Goal: Book appointment/travel/reservation

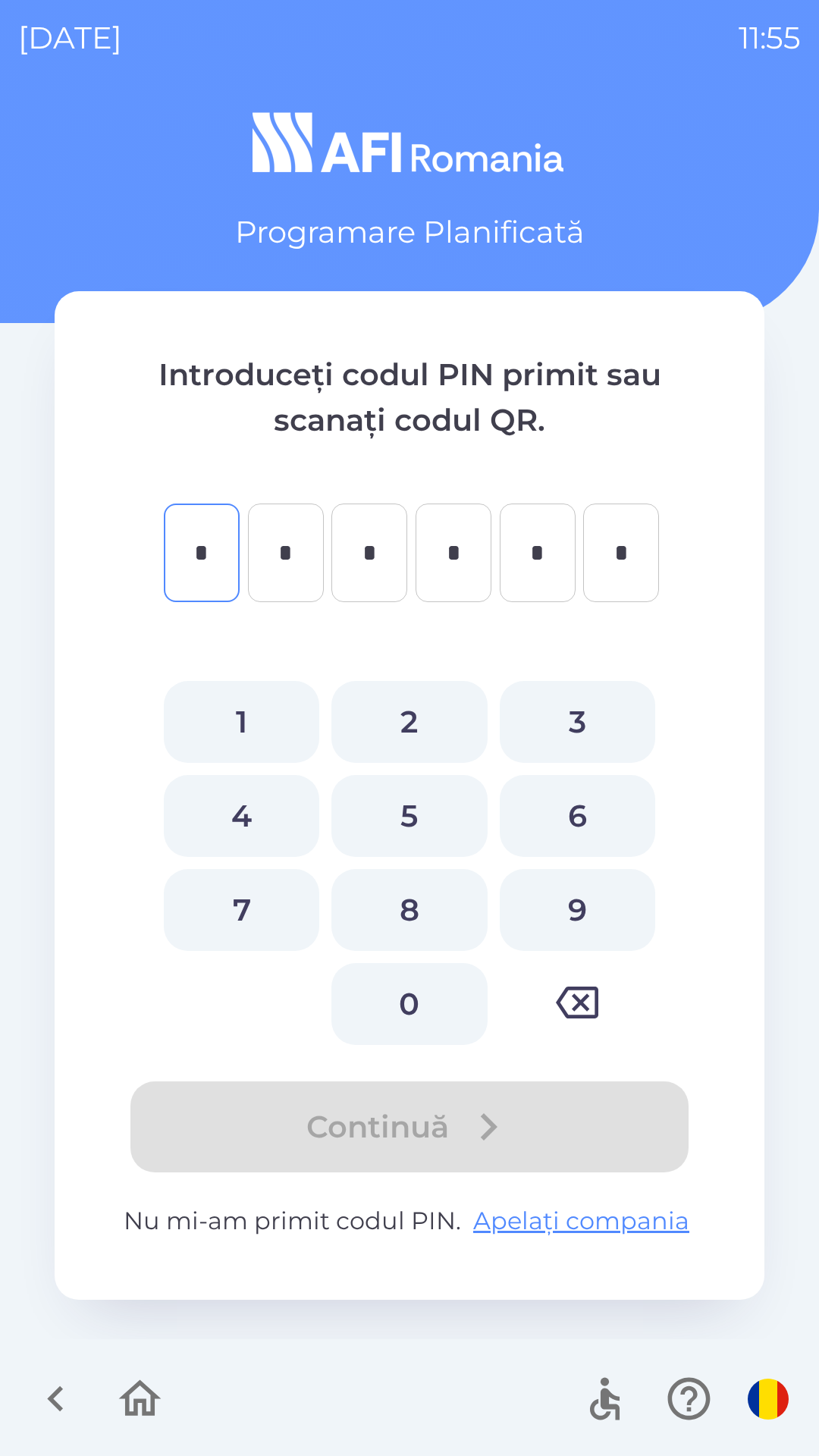
type input "*"
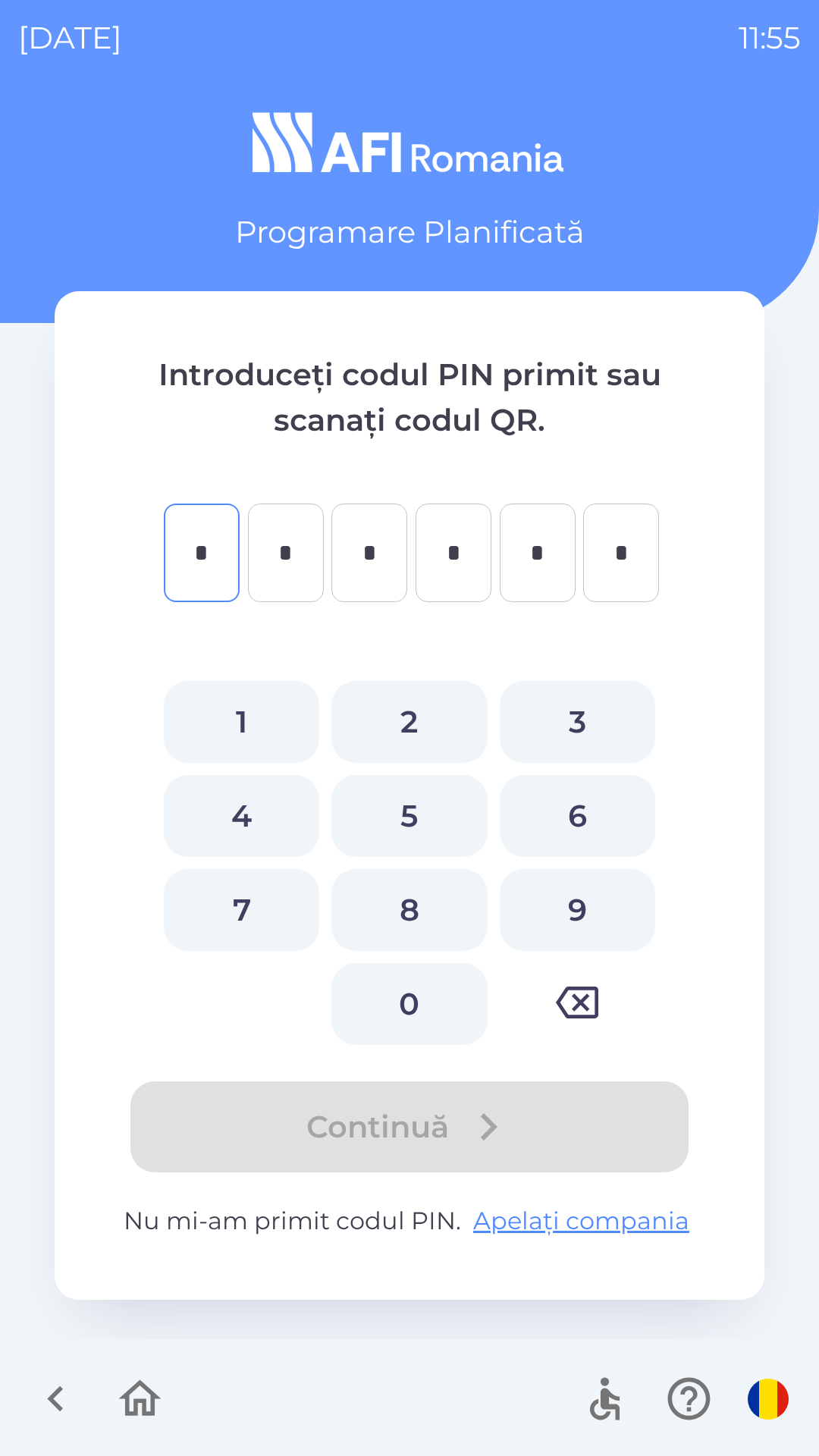
type input "*"
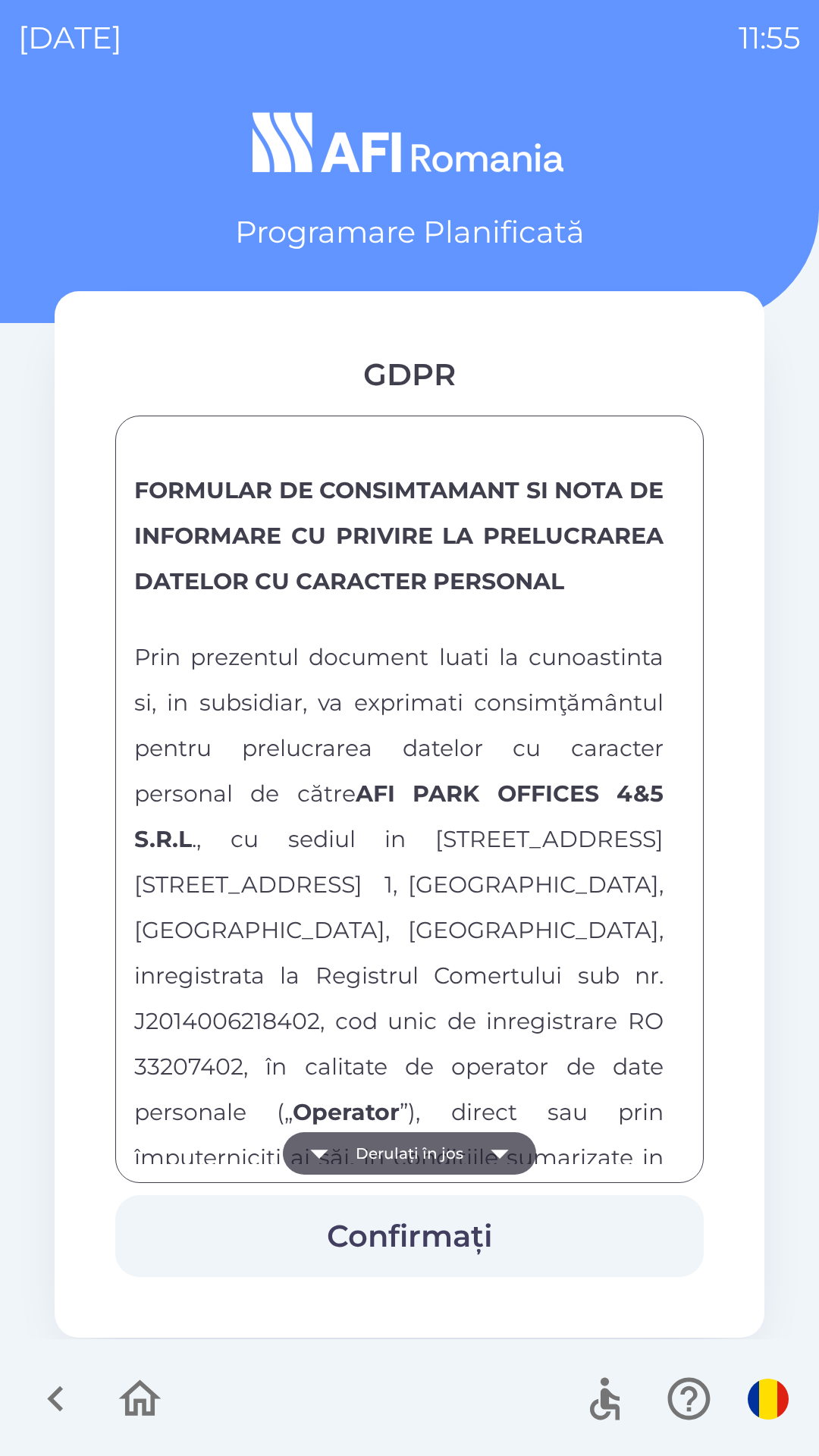
click at [382, 1163] on button "Derulați în jos" at bounding box center [409, 1153] width 253 height 42
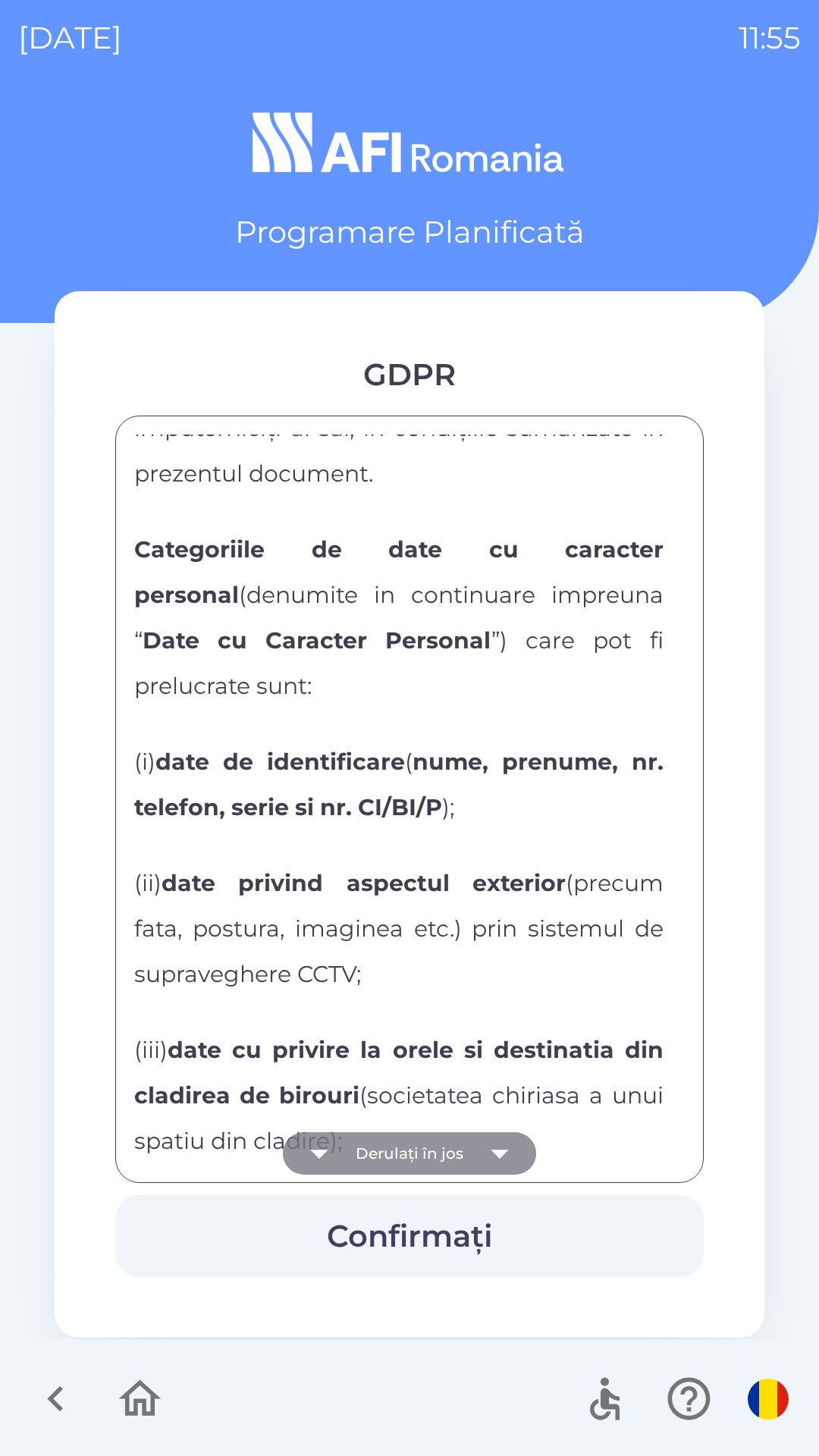
click at [384, 1160] on button "Derulați în jos" at bounding box center [409, 1153] width 253 height 42
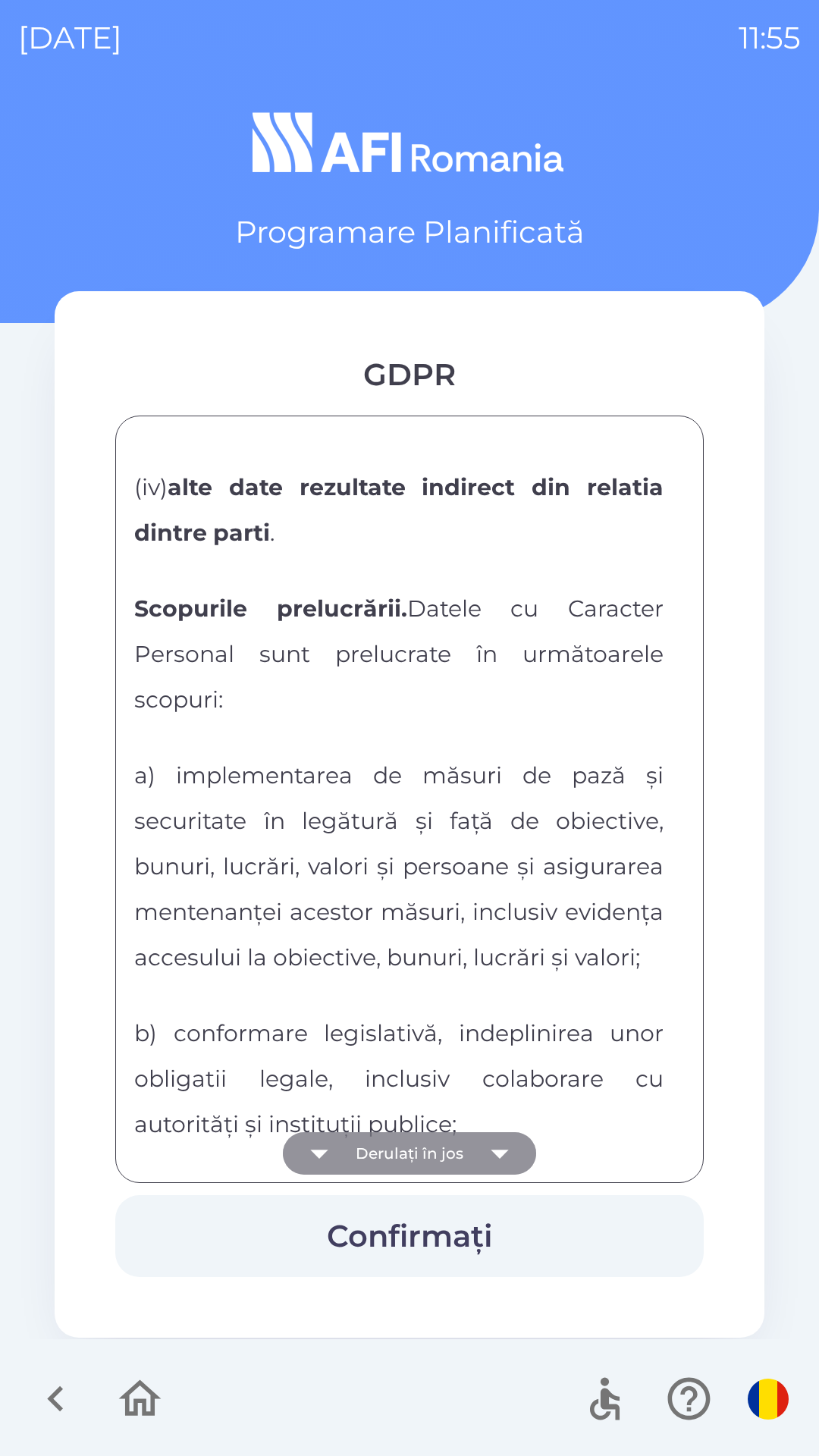
click at [384, 1159] on button "Derulați în jos" at bounding box center [409, 1153] width 253 height 42
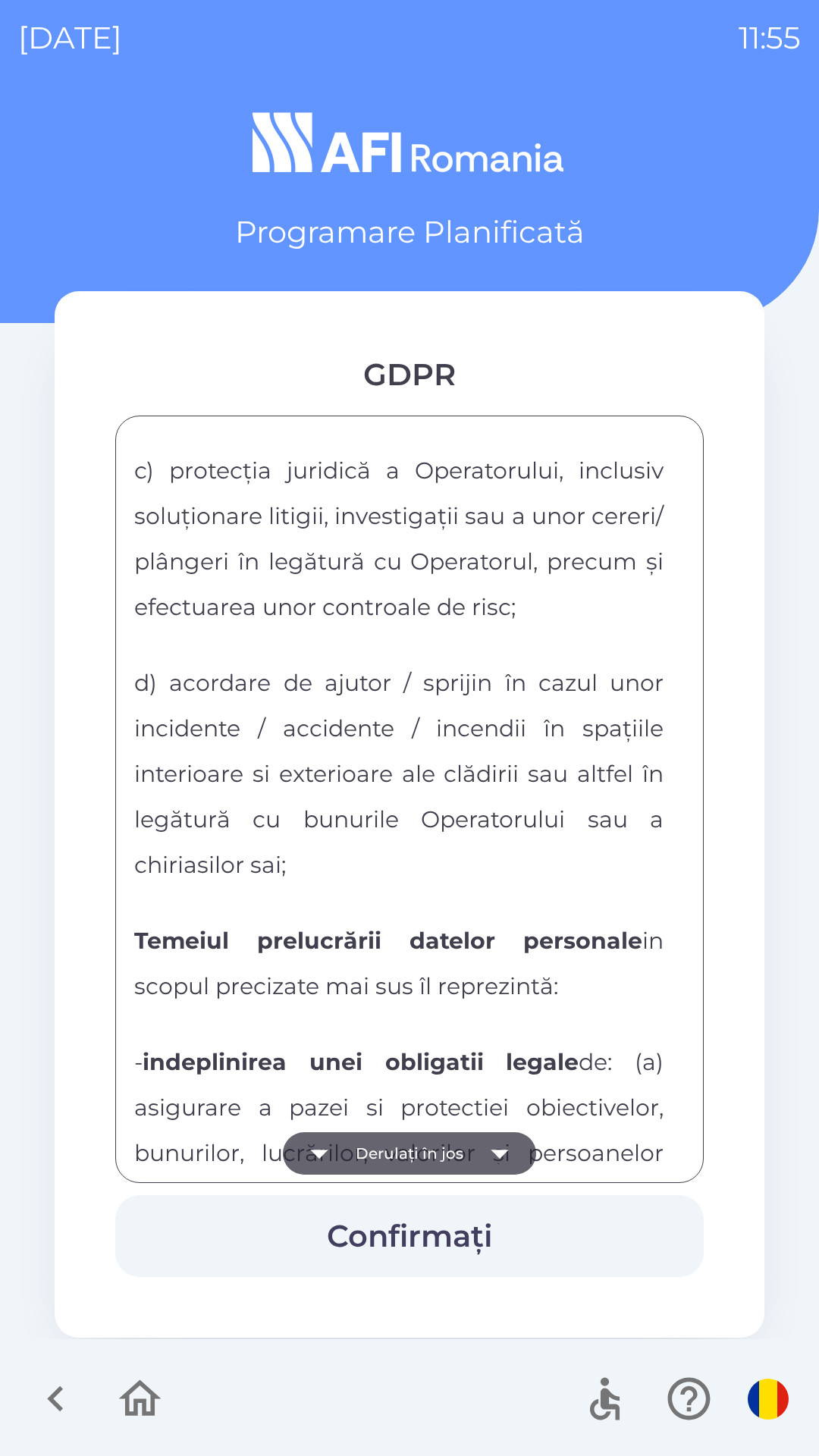
click at [382, 1161] on button "Derulați în jos" at bounding box center [409, 1153] width 253 height 42
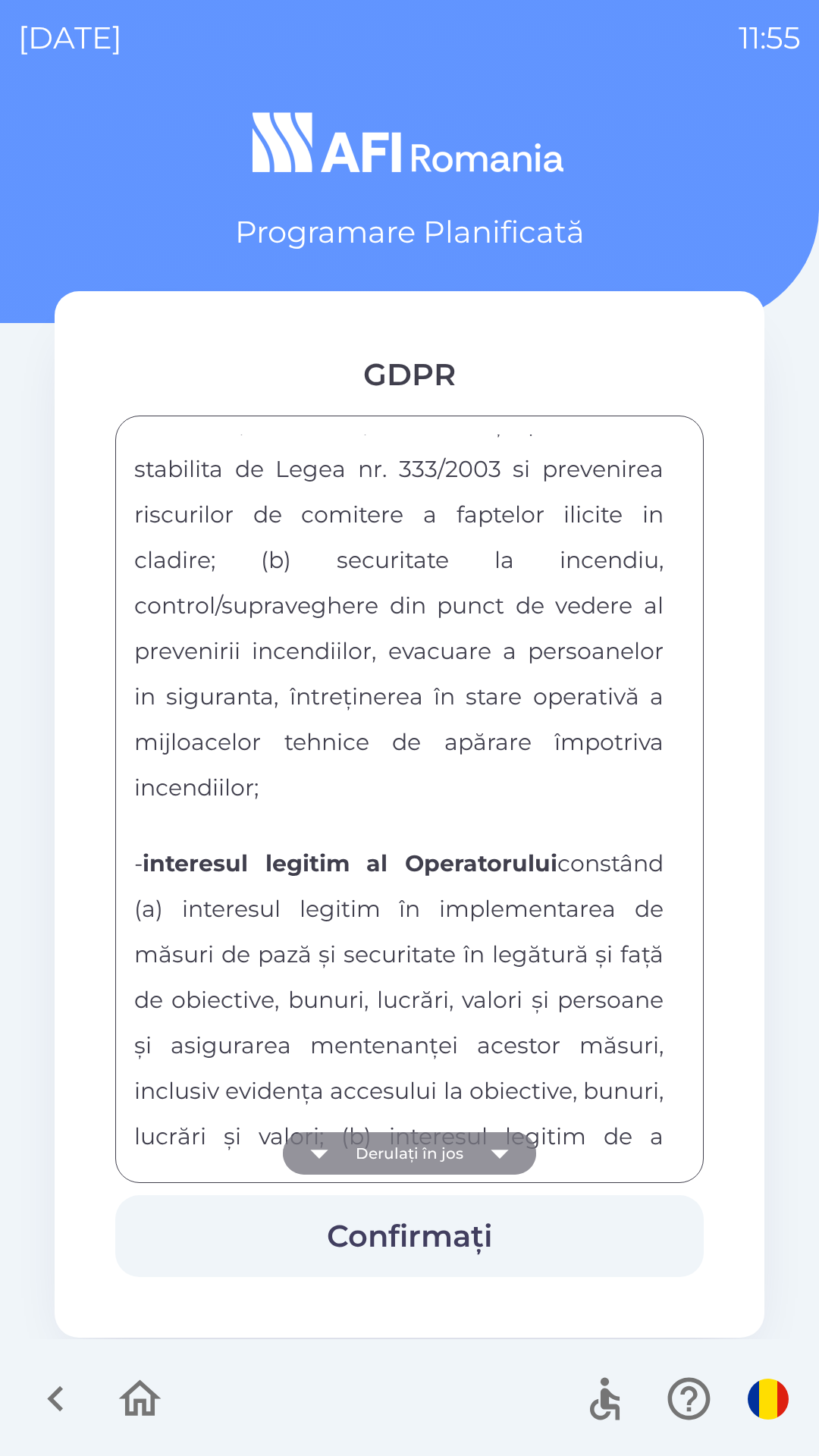
click at [385, 1157] on button "Derulați în jos" at bounding box center [409, 1153] width 253 height 42
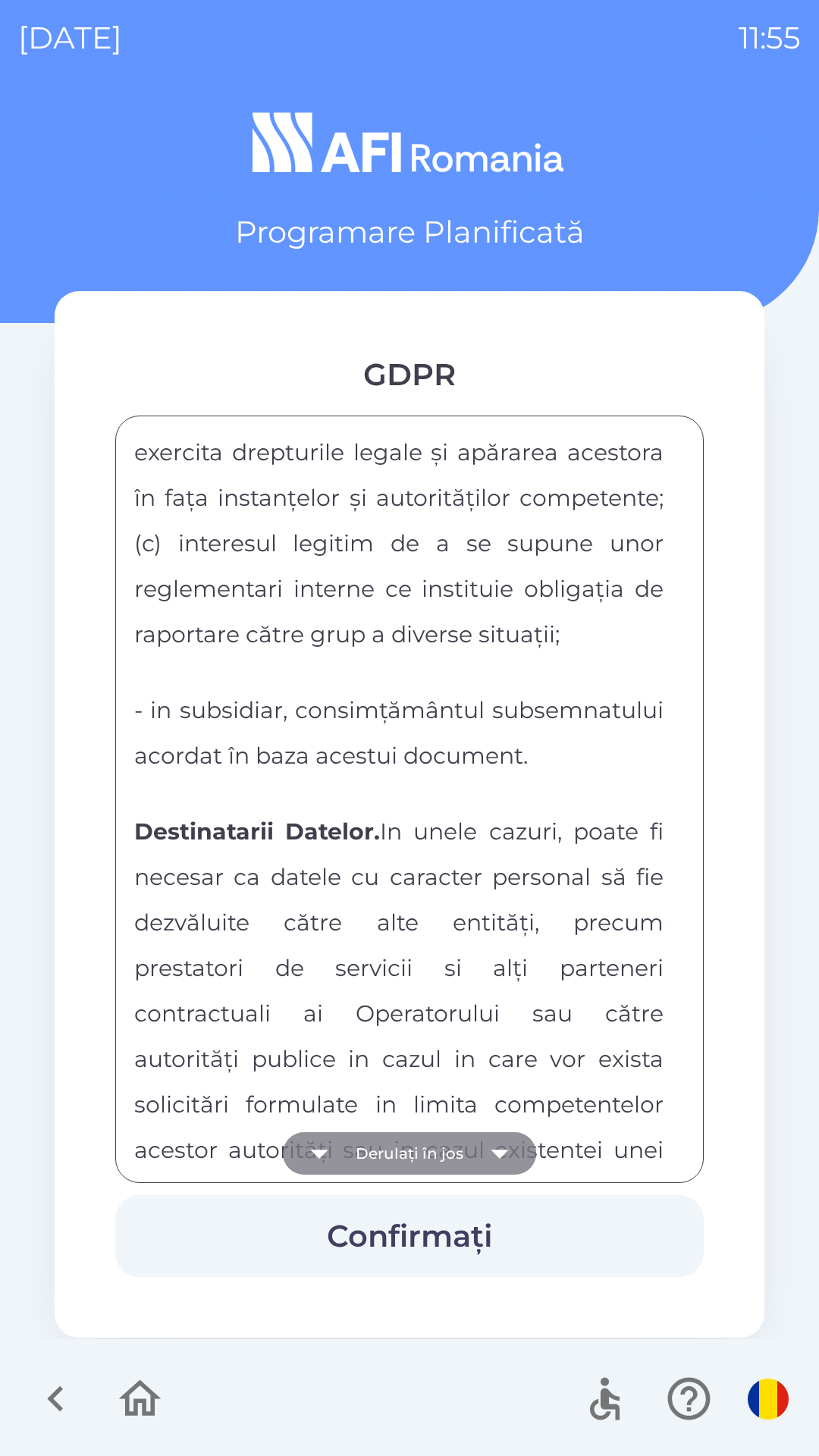
click at [371, 1158] on button "Derulați în jos" at bounding box center [409, 1153] width 253 height 42
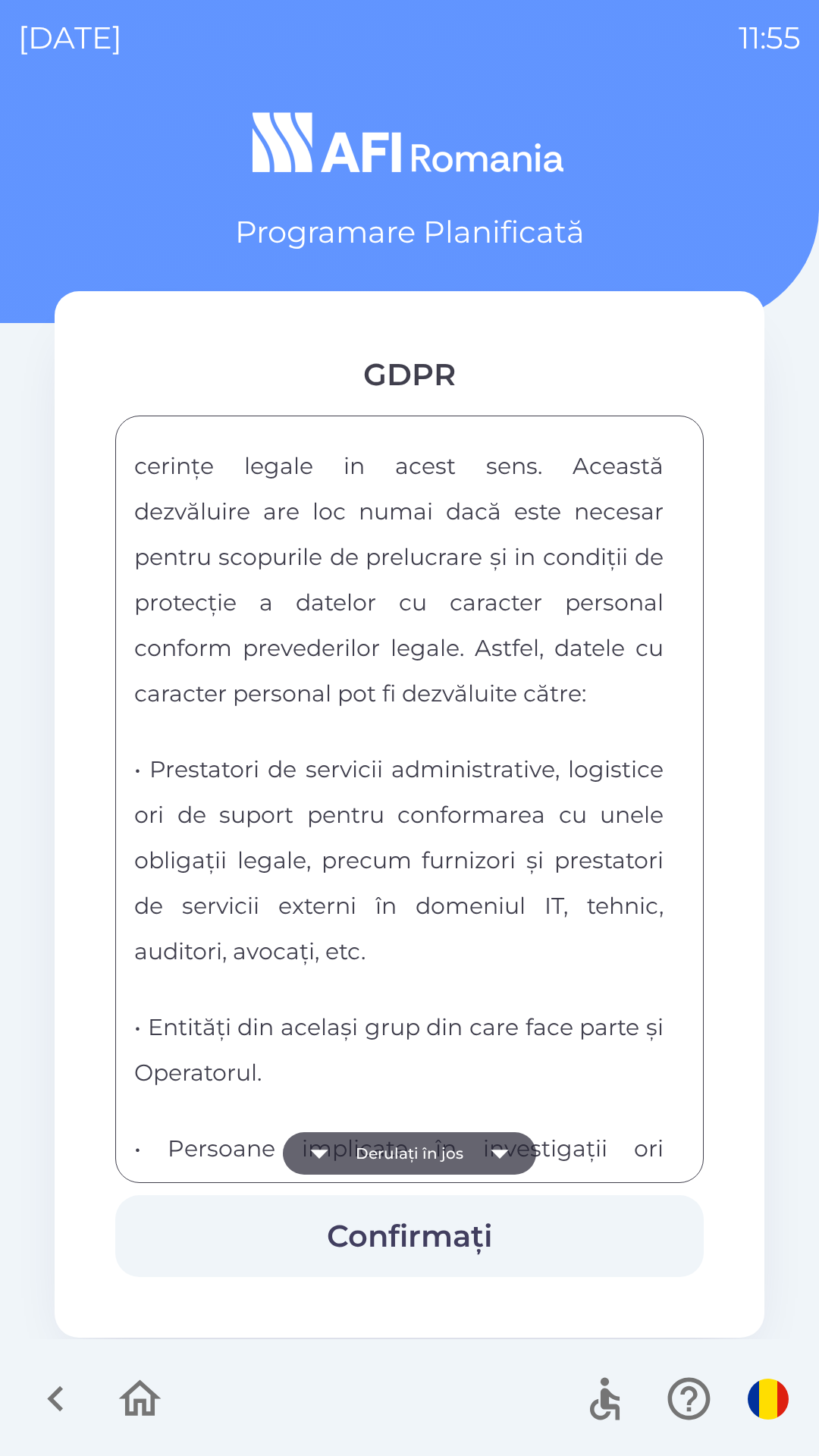
click at [378, 1144] on button "Derulați în jos" at bounding box center [409, 1153] width 253 height 42
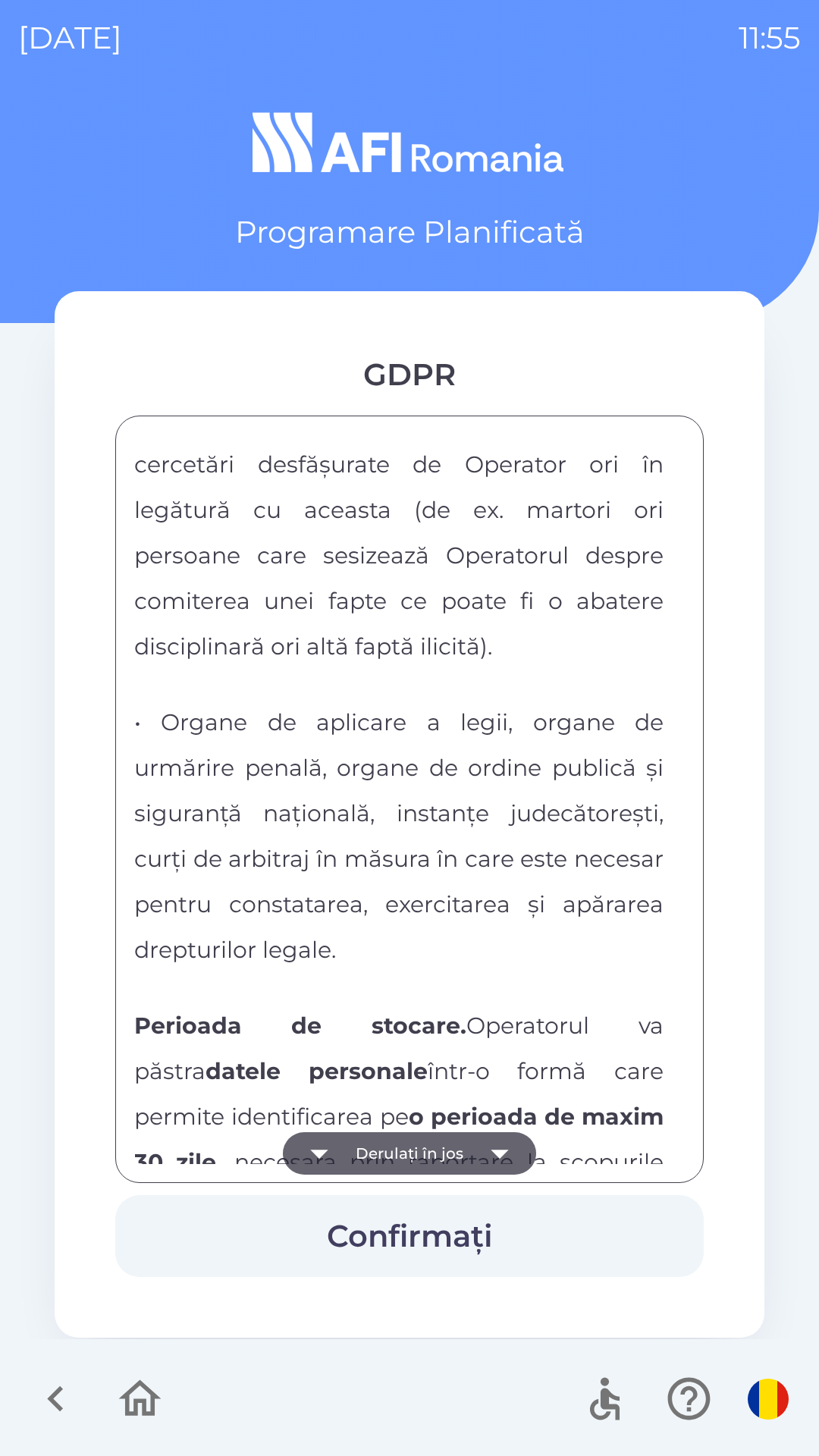
click at [367, 1145] on button "Derulați în jos" at bounding box center [409, 1153] width 253 height 42
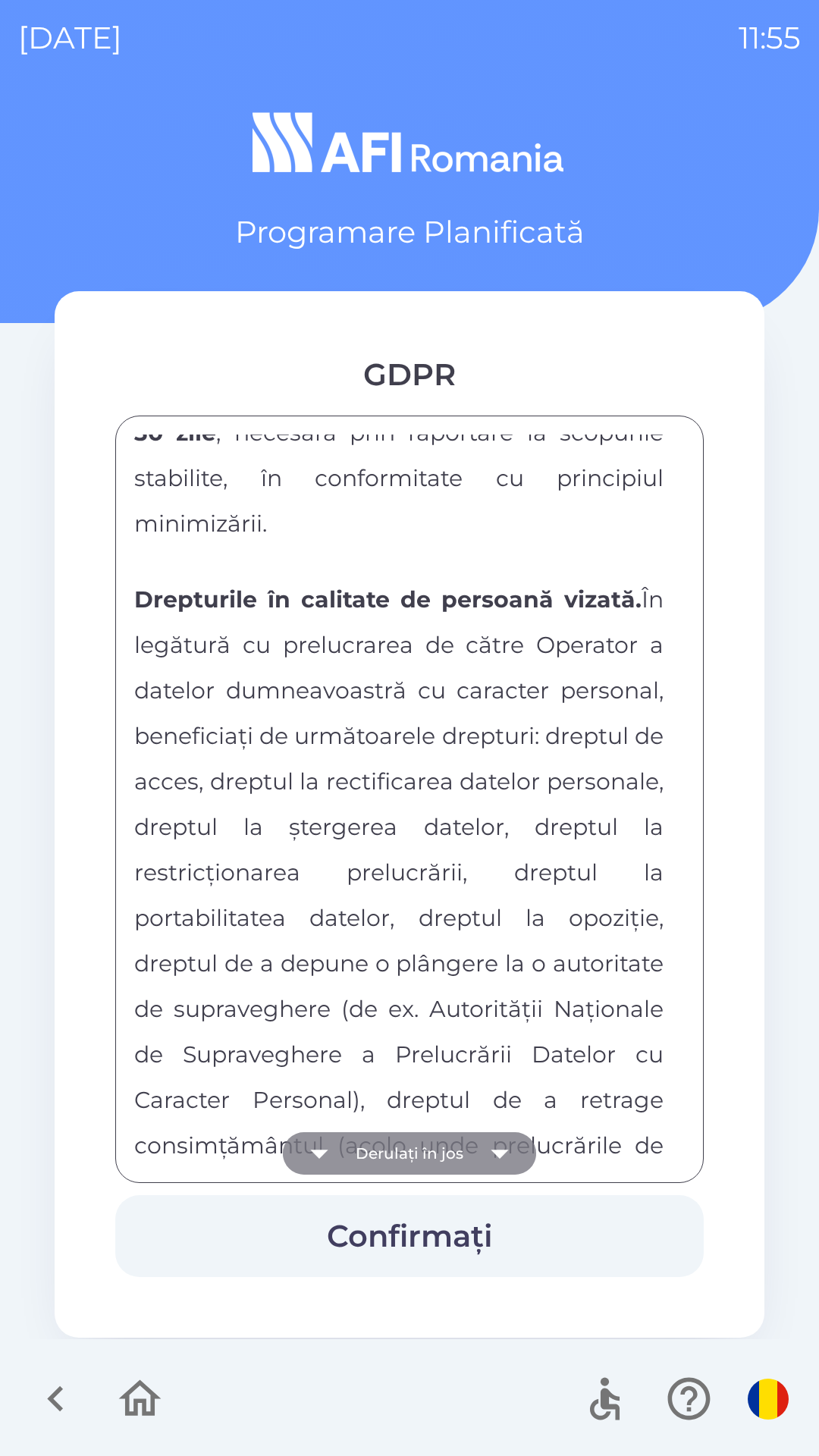
click at [366, 1147] on button "Derulați în jos" at bounding box center [409, 1153] width 253 height 42
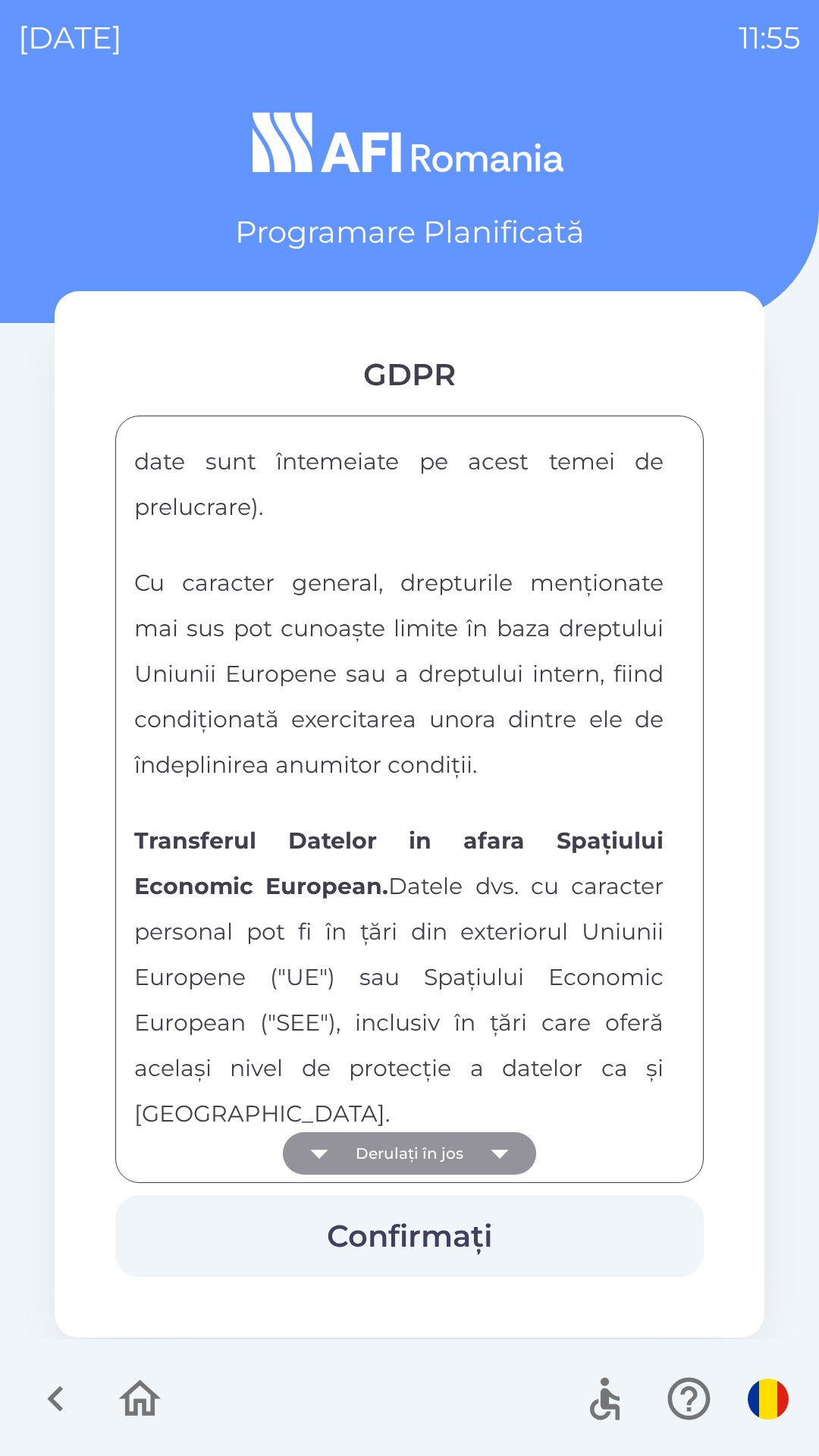
click at [355, 1145] on button "Derulați în jos" at bounding box center [409, 1153] width 253 height 42
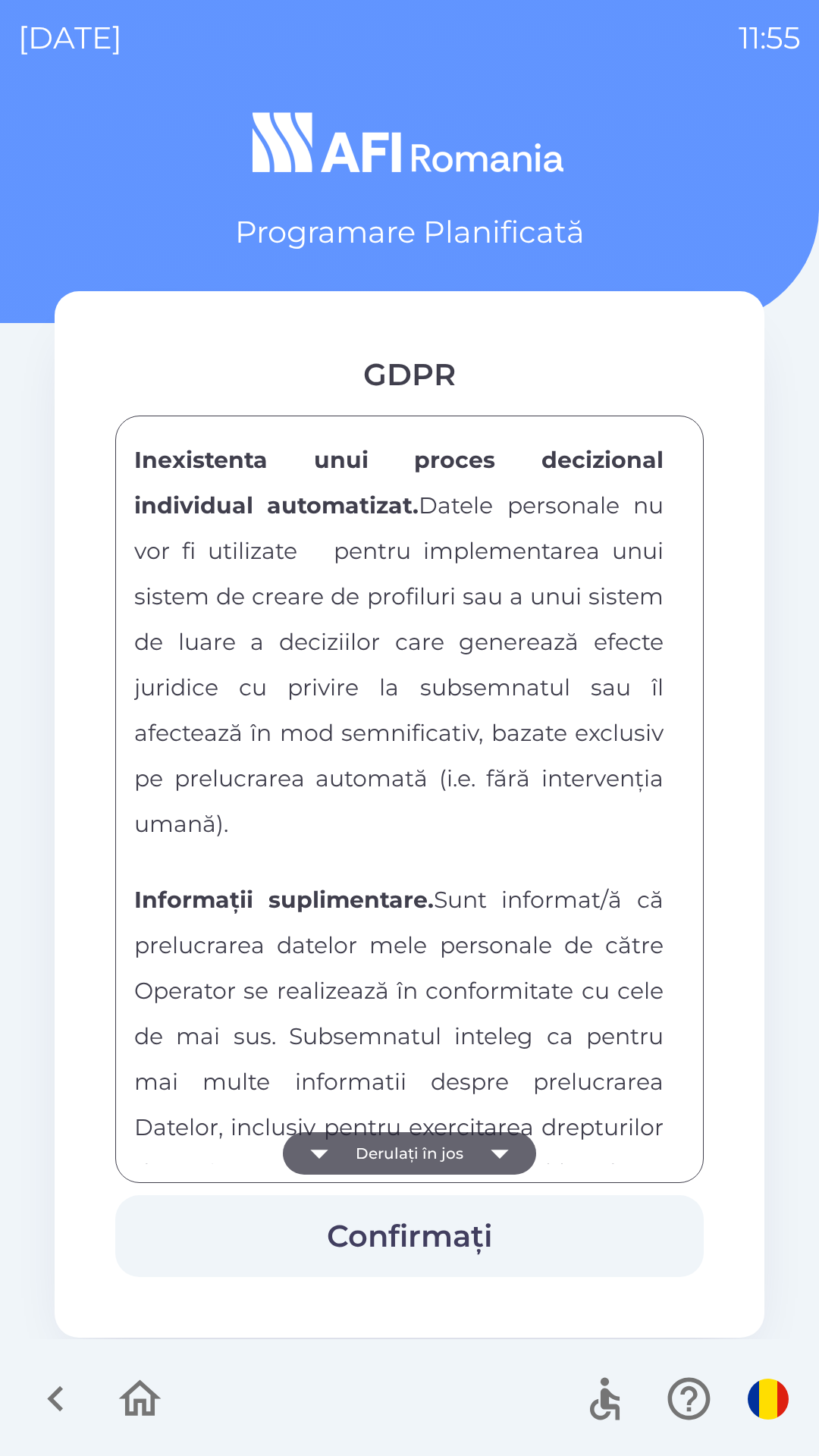
click at [348, 1148] on button "Derulați în jos" at bounding box center [409, 1153] width 253 height 42
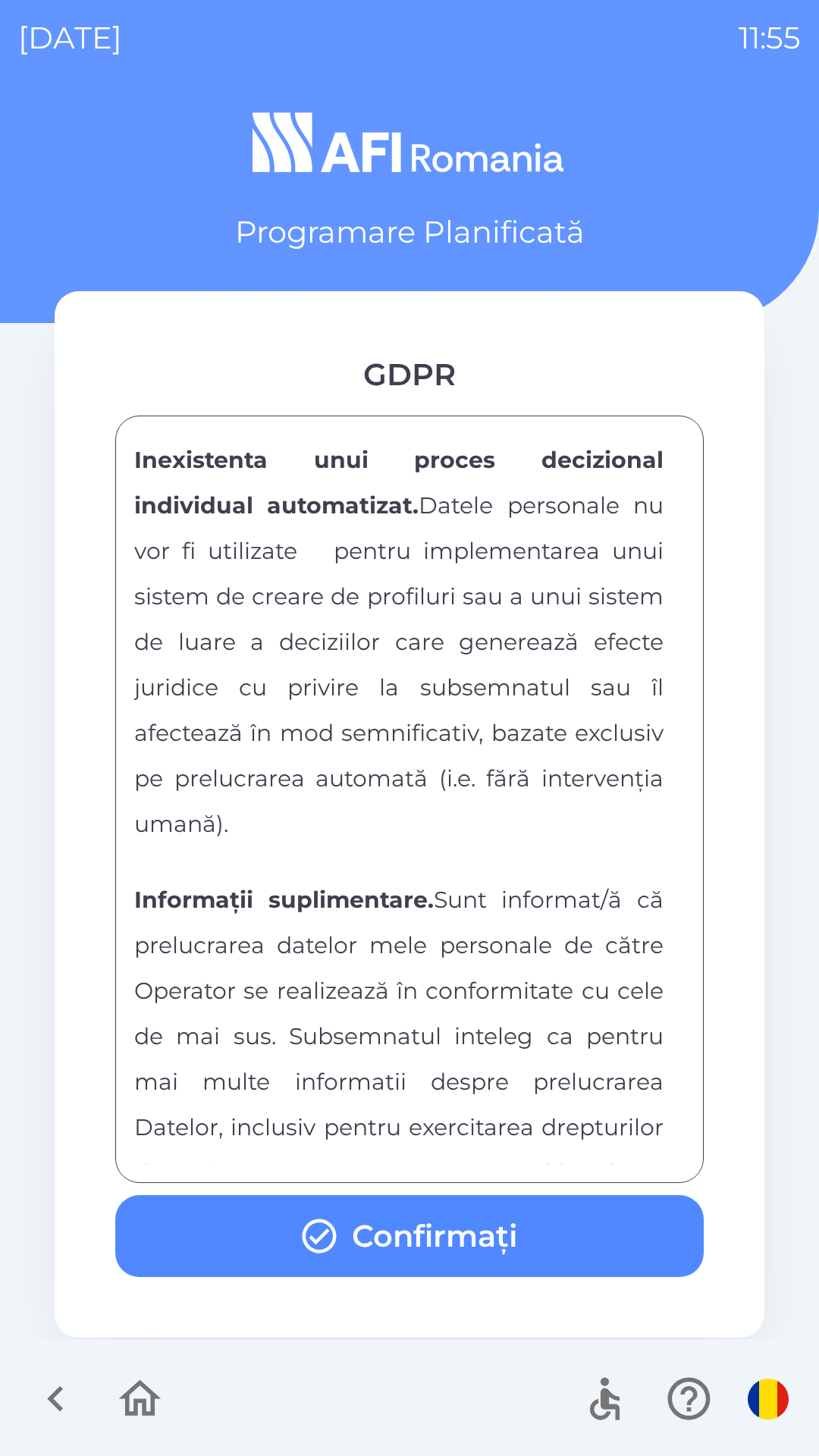
scroll to position [7976, 0]
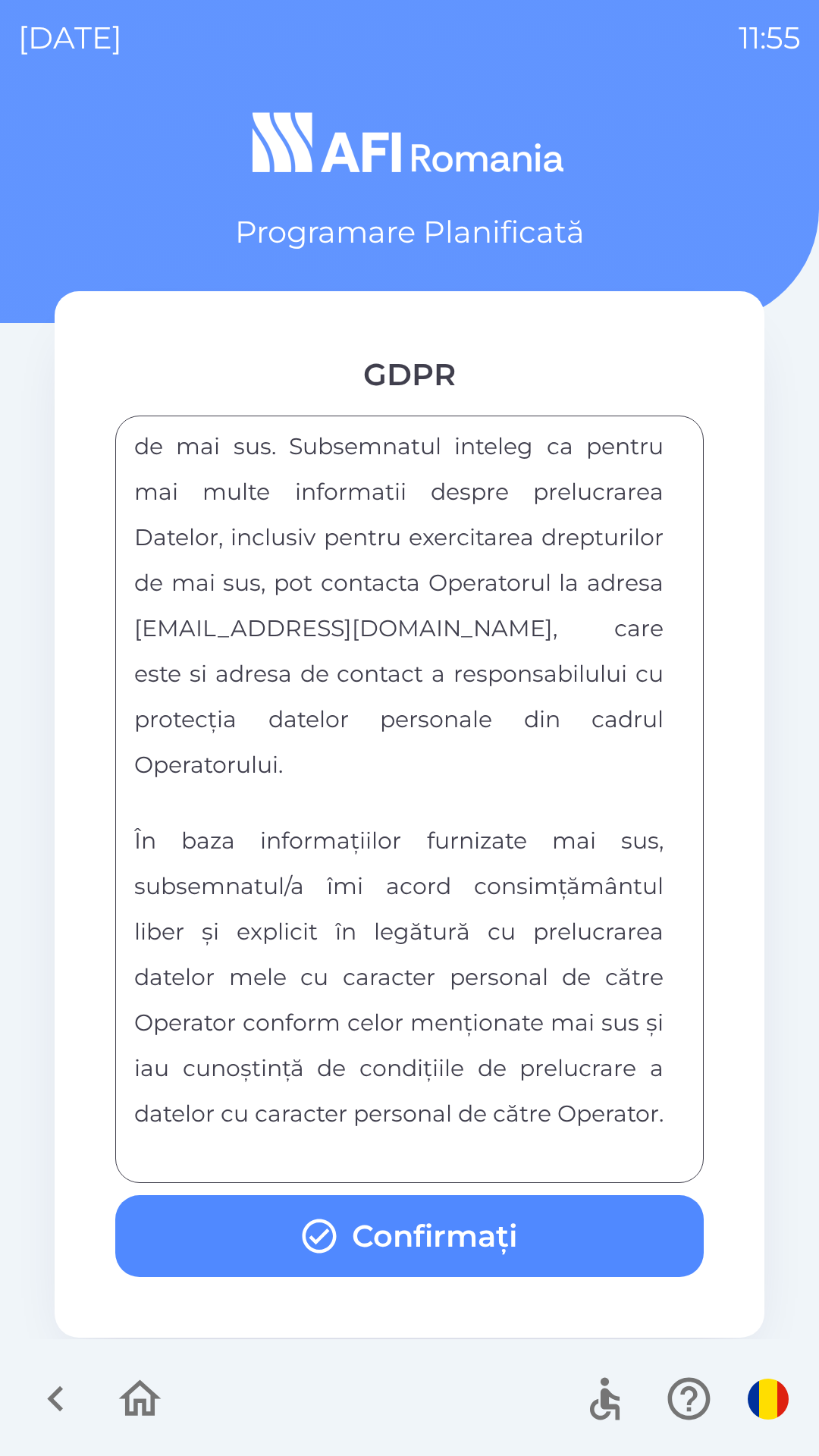
click at [341, 1155] on div "FORMULAR DE CONSIMTAMANT SI NOTA DE INFORMARE CU PRIVIRE LA PRELUCRAREA DATELOR…" at bounding box center [409, 798] width 550 height 729
click at [348, 1157] on div "FORMULAR DE CONSIMTAMANT SI NOTA DE INFORMARE CU PRIVIRE LA PRELUCRAREA DATELOR…" at bounding box center [409, 798] width 550 height 729
click at [334, 1233] on icon "button" at bounding box center [319, 1236] width 34 height 34
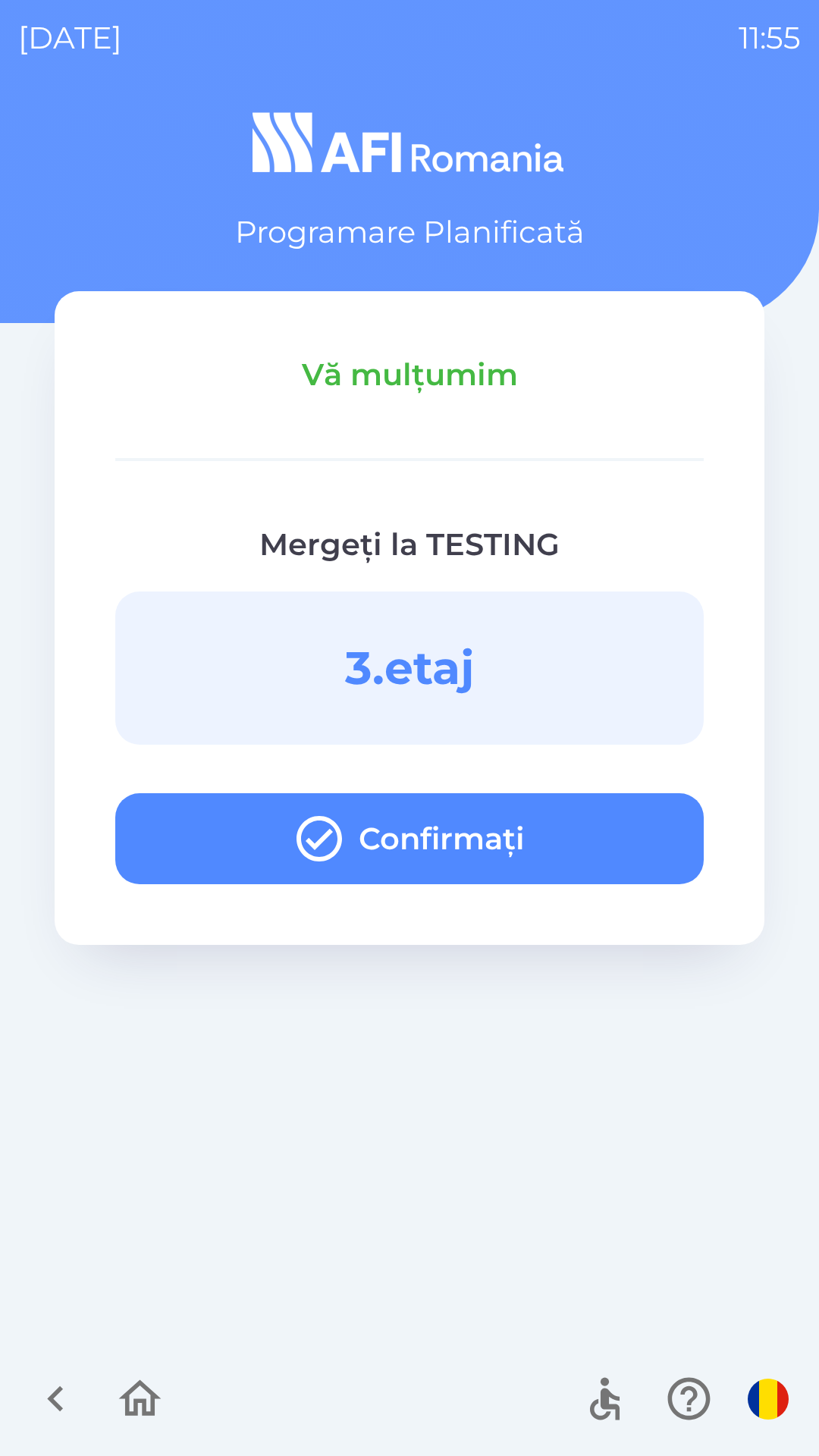
click at [385, 849] on button "Confirmați" at bounding box center [410, 839] width 589 height 91
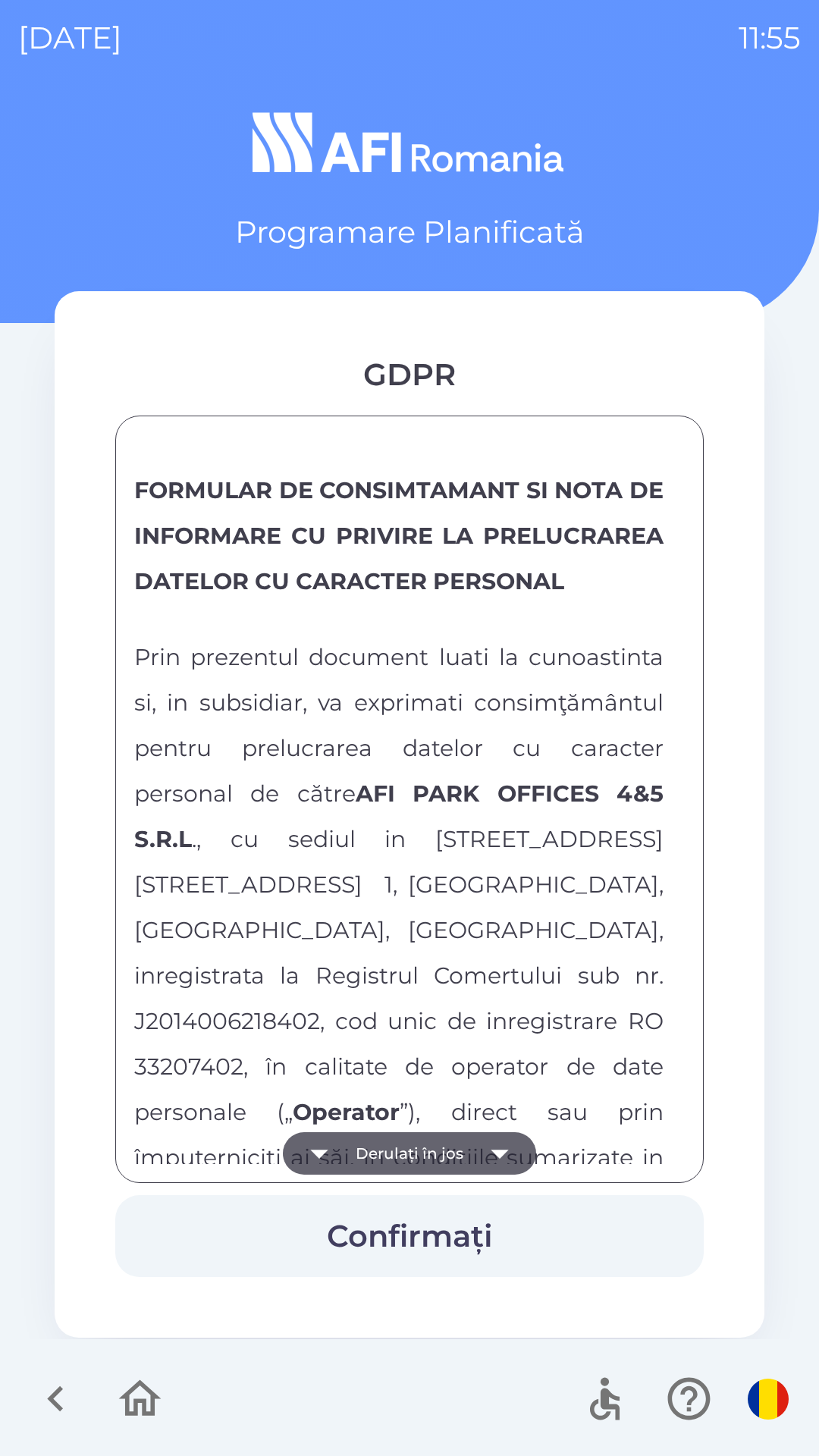
click at [411, 1143] on button "Derulați în jos" at bounding box center [409, 1153] width 253 height 42
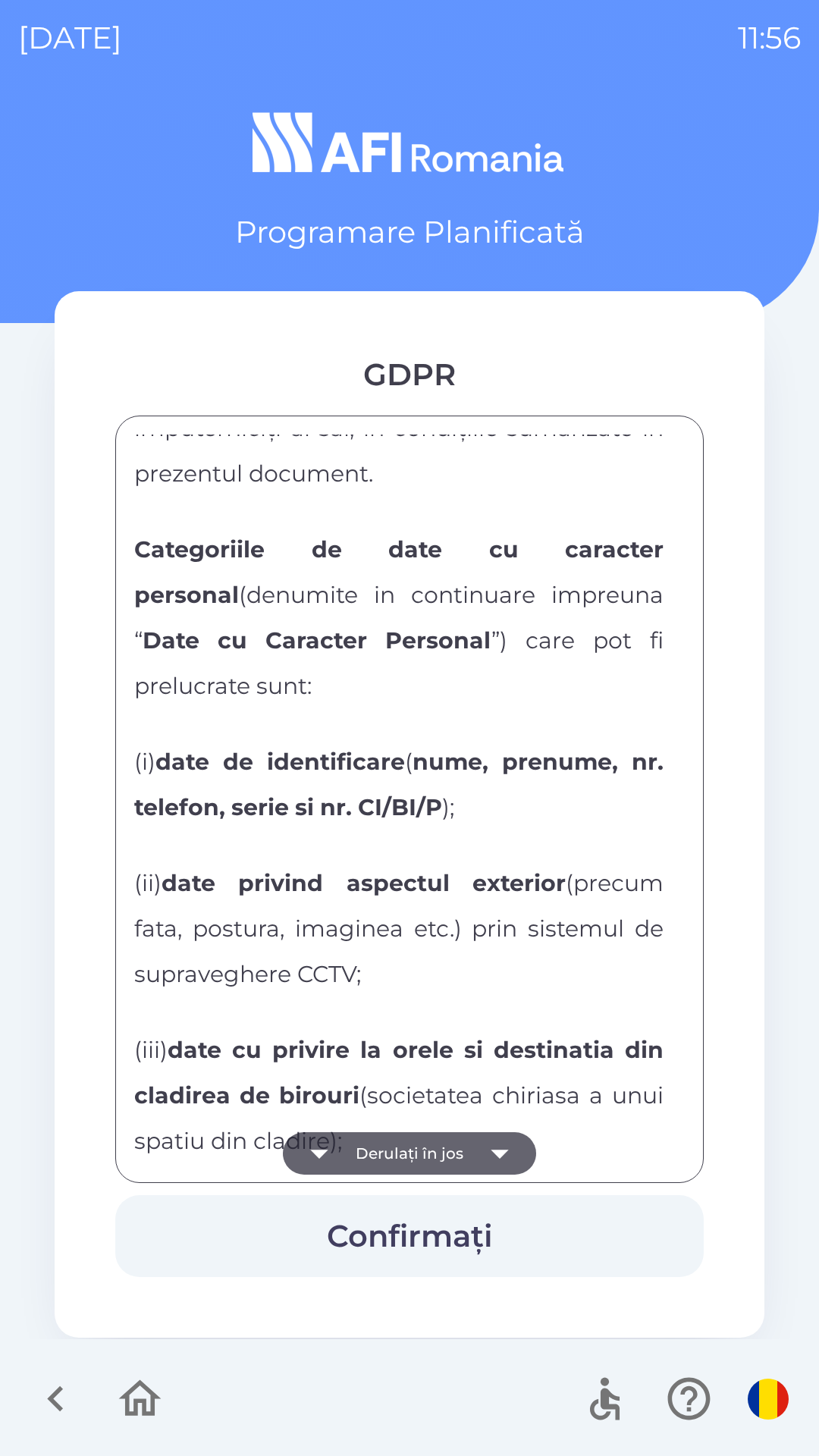
click at [412, 1161] on button "Derulați în jos" at bounding box center [409, 1153] width 253 height 42
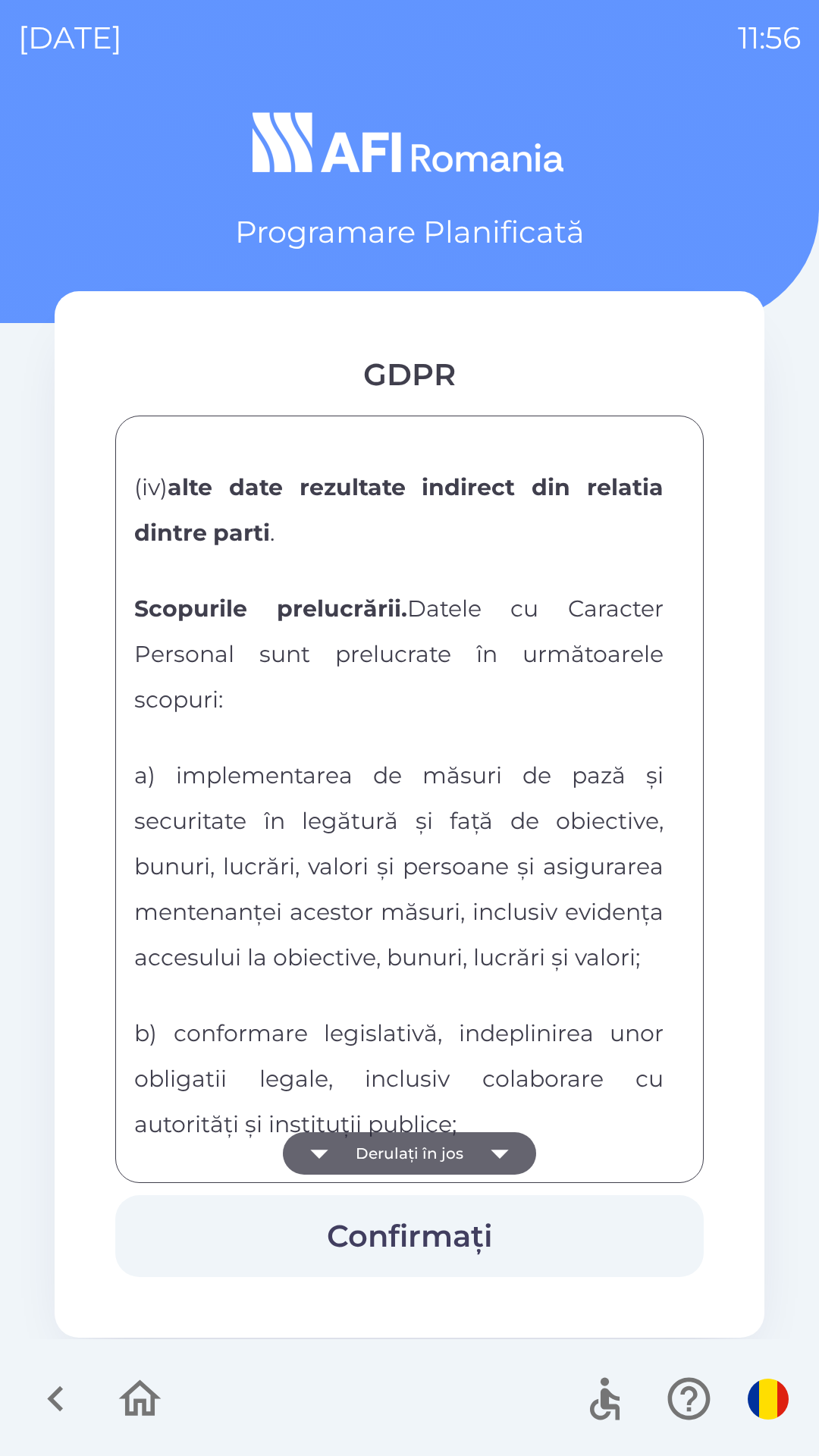
click at [424, 1154] on button "Derulați în jos" at bounding box center [409, 1153] width 253 height 42
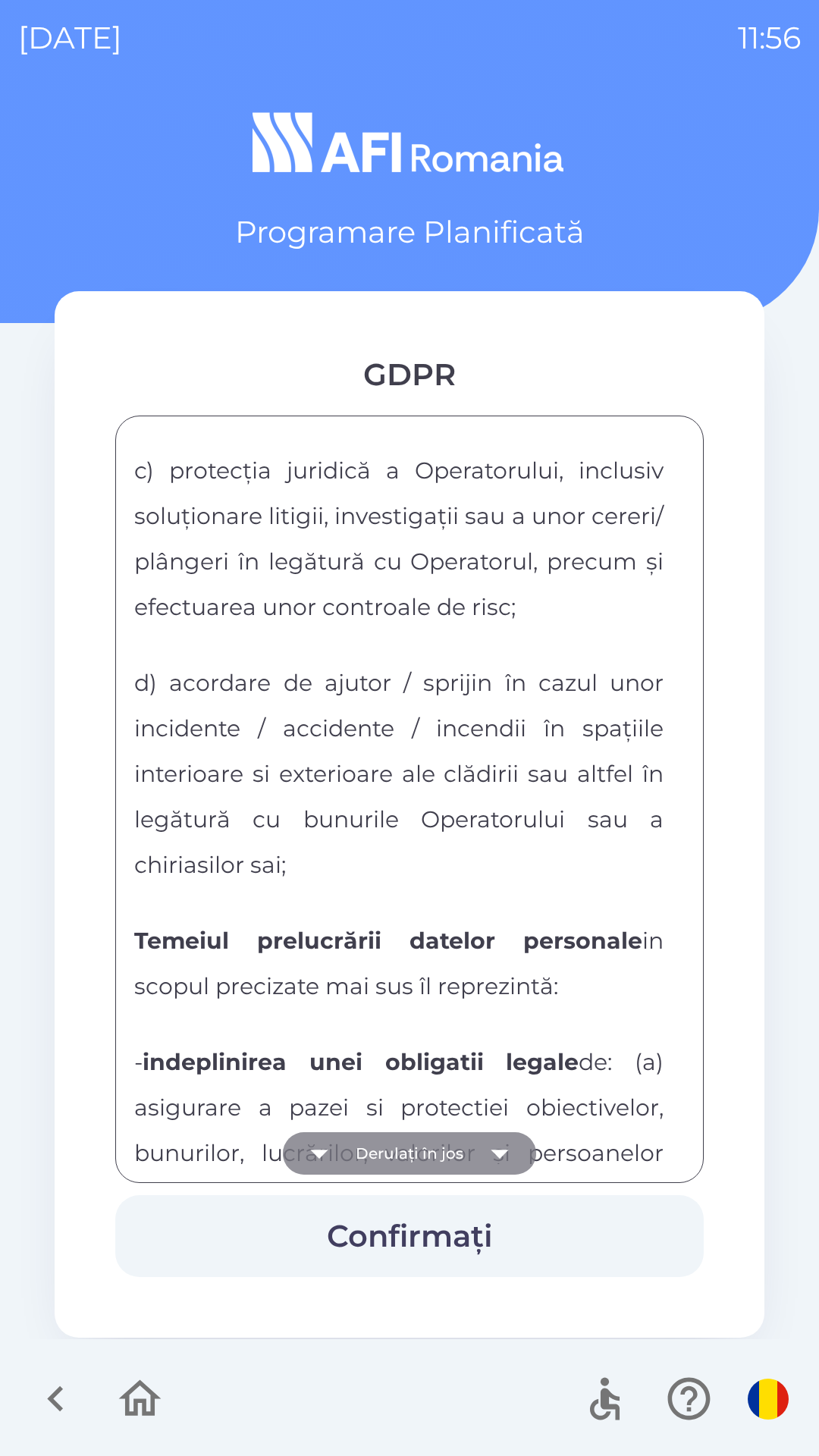
click at [426, 1158] on button "Derulați în jos" at bounding box center [409, 1153] width 253 height 42
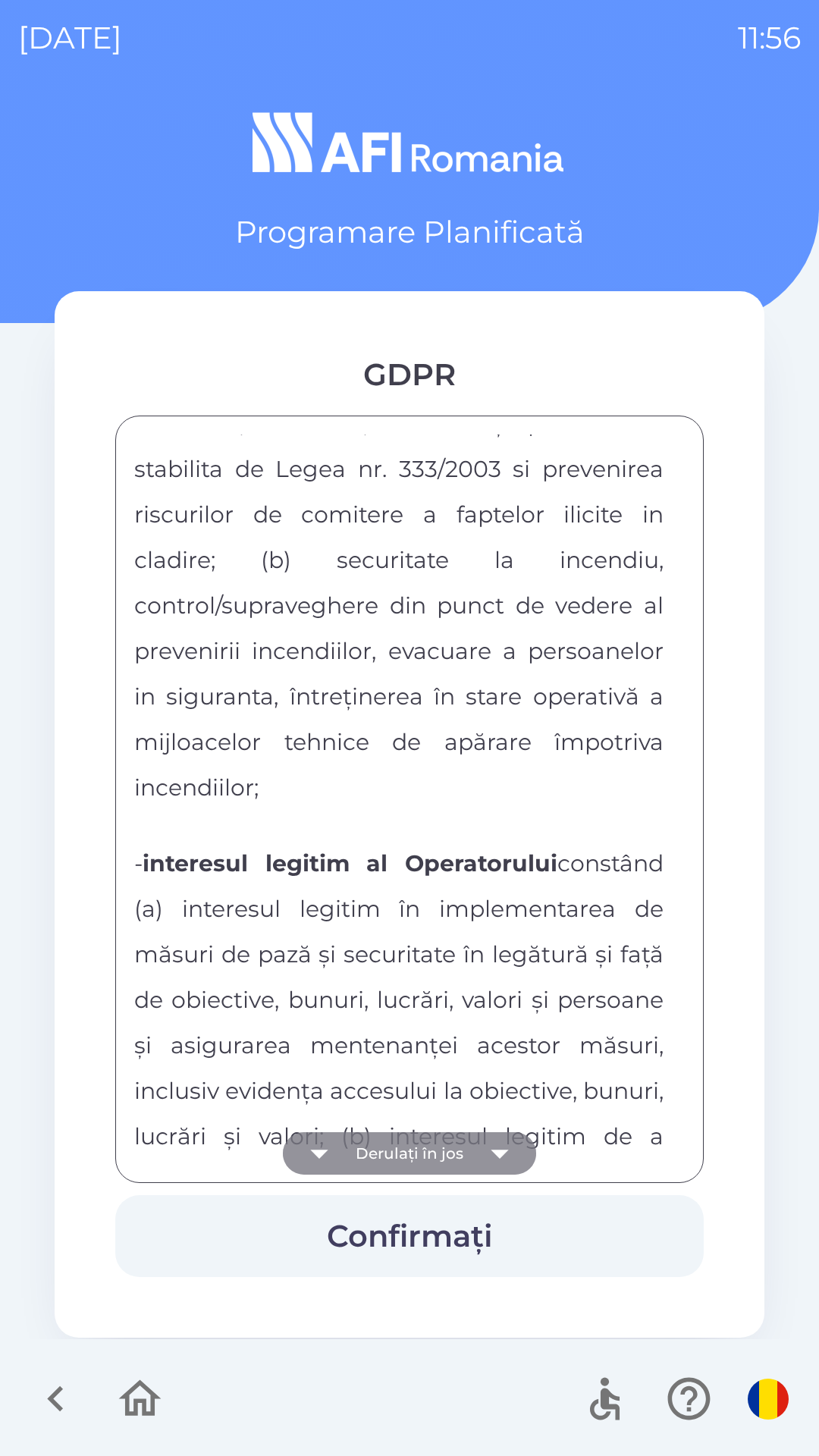
click at [441, 1157] on button "Derulați în jos" at bounding box center [409, 1153] width 253 height 42
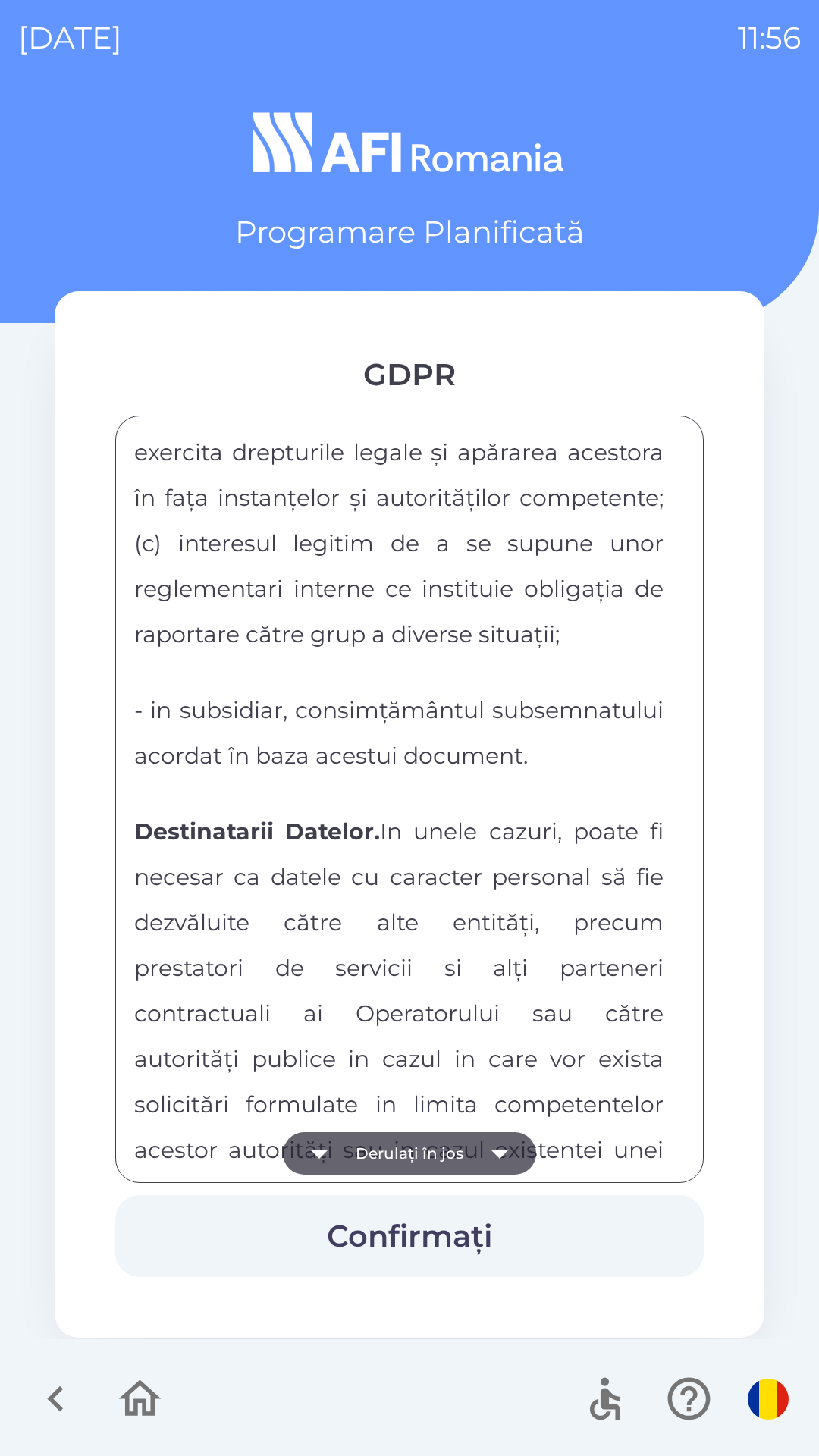
click at [431, 1160] on button "Derulați în jos" at bounding box center [409, 1153] width 253 height 42
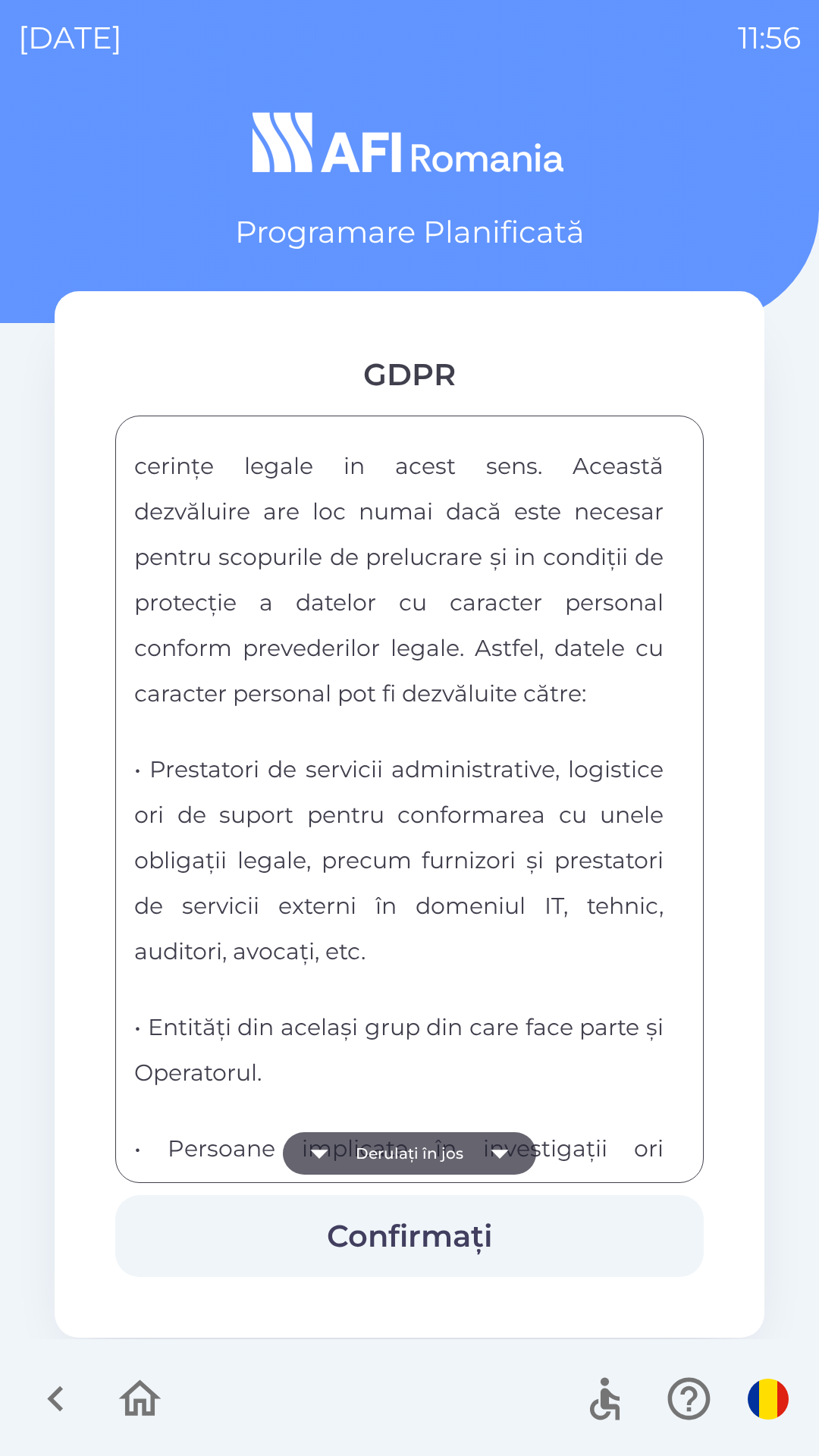
click at [426, 1160] on button "Derulați în jos" at bounding box center [409, 1153] width 253 height 42
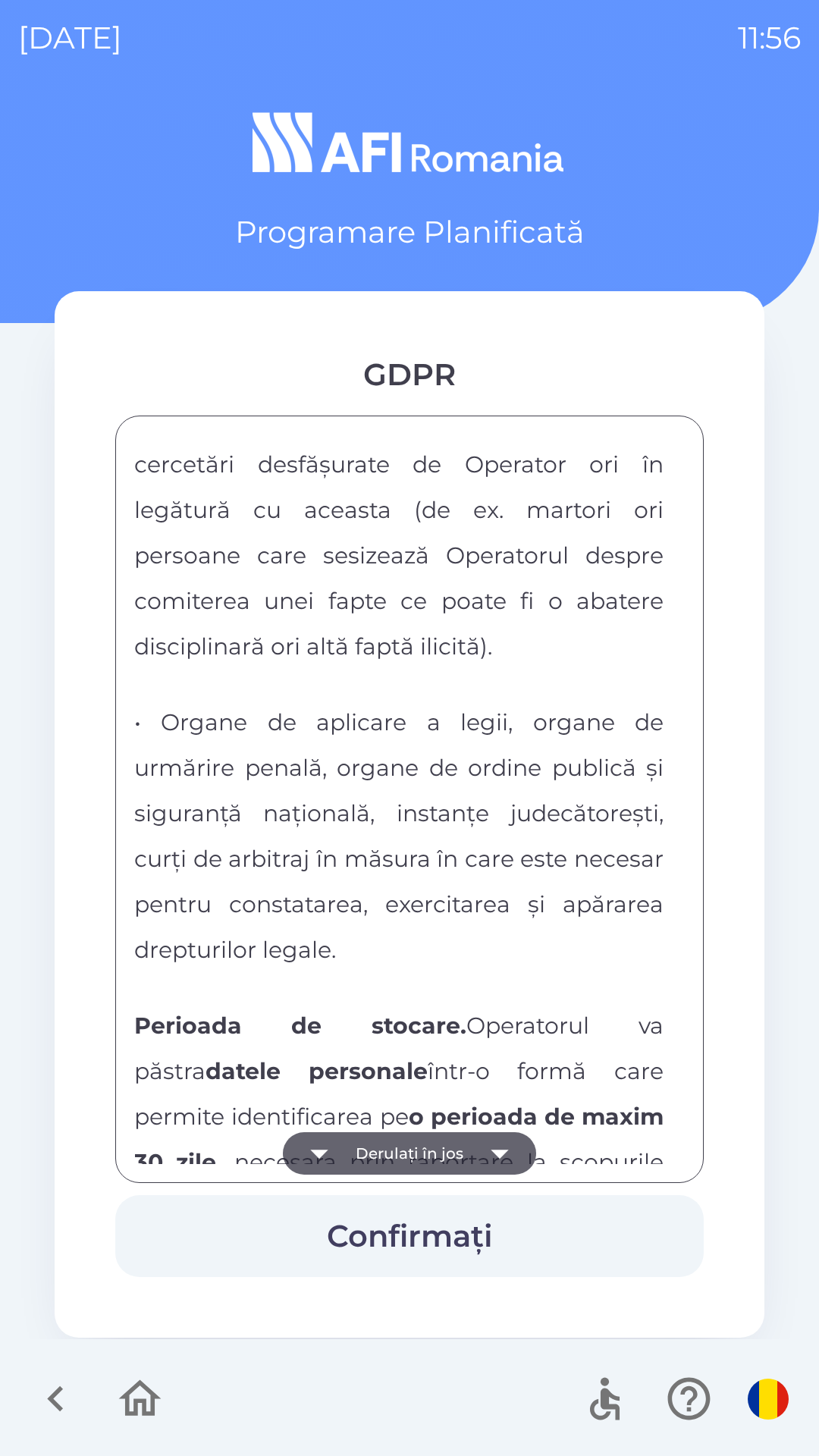
click at [427, 1144] on button "Derulați în jos" at bounding box center [409, 1153] width 253 height 42
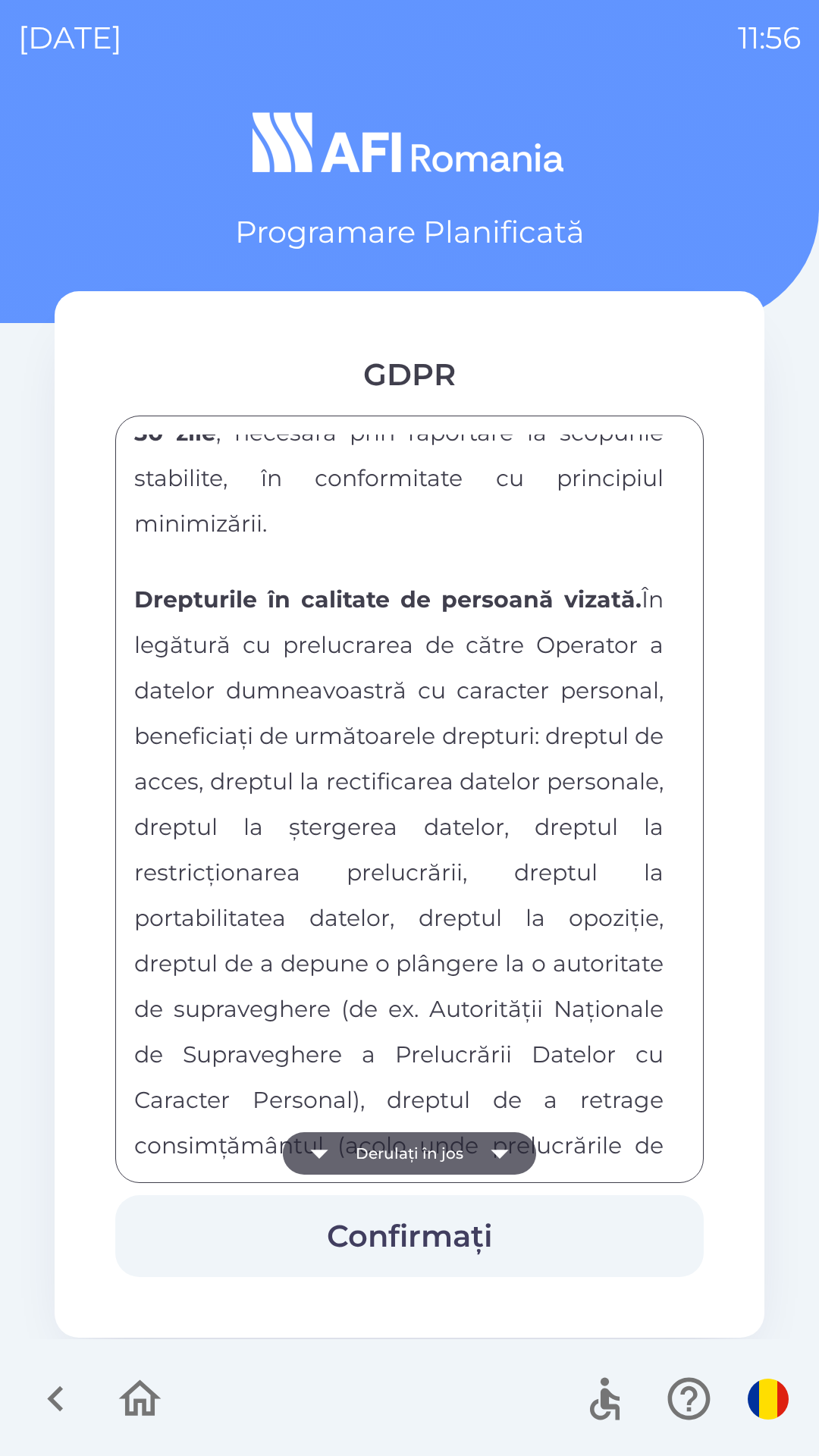
click at [424, 1143] on button "Derulați în jos" at bounding box center [409, 1153] width 253 height 42
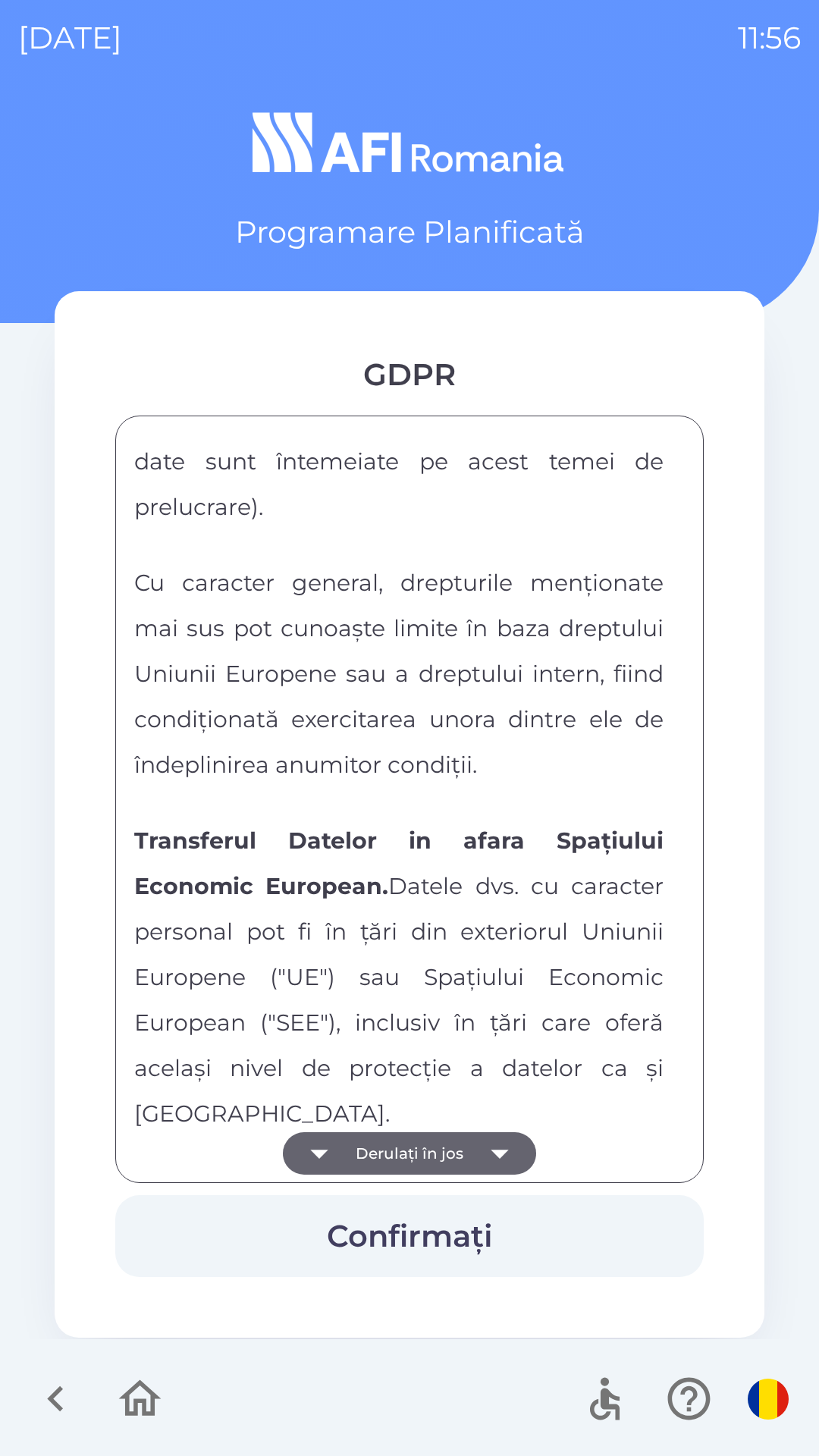
click at [431, 1141] on button "Derulați în jos" at bounding box center [409, 1153] width 253 height 42
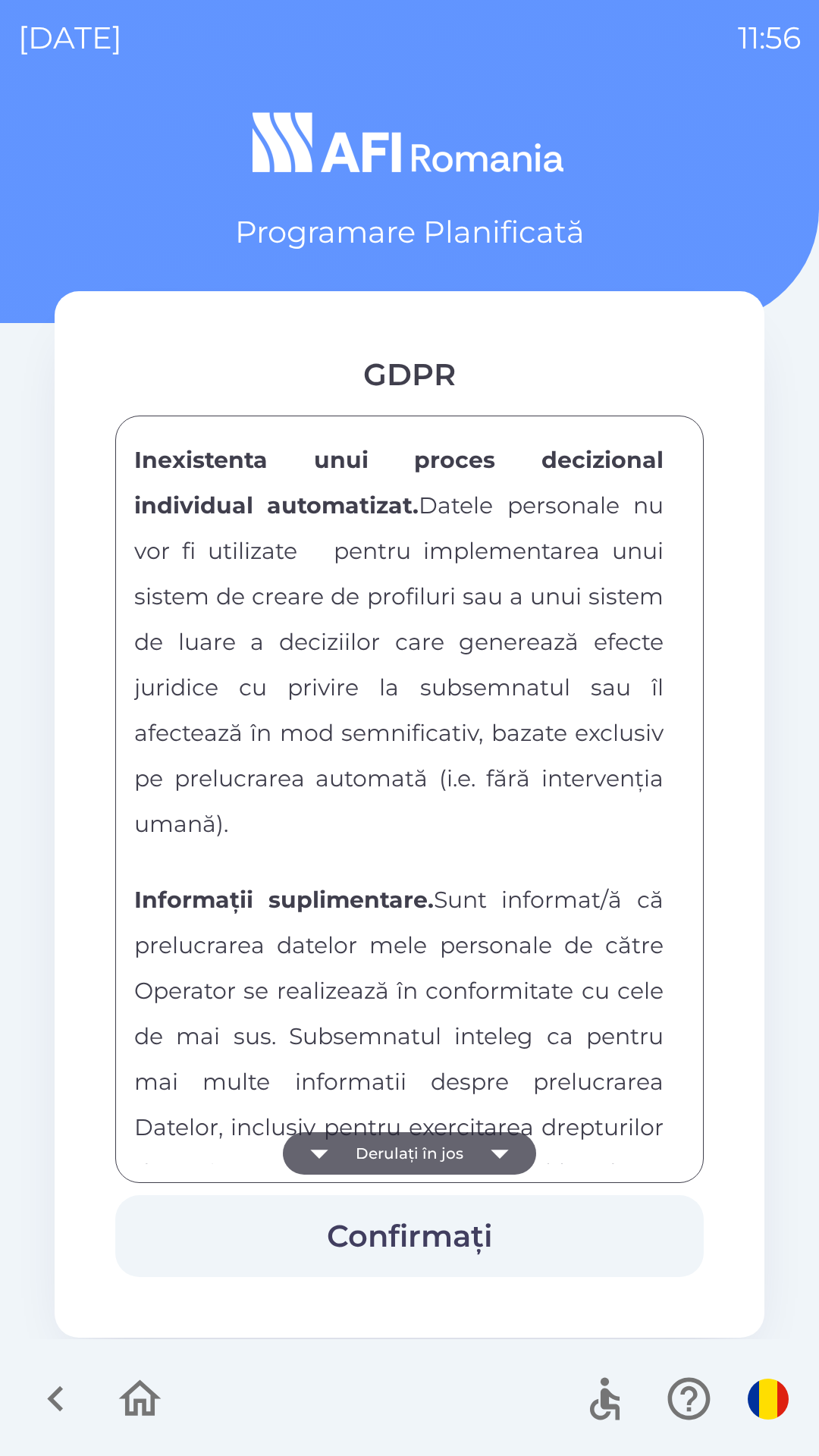
click at [427, 1148] on button "Derulați în jos" at bounding box center [409, 1153] width 253 height 42
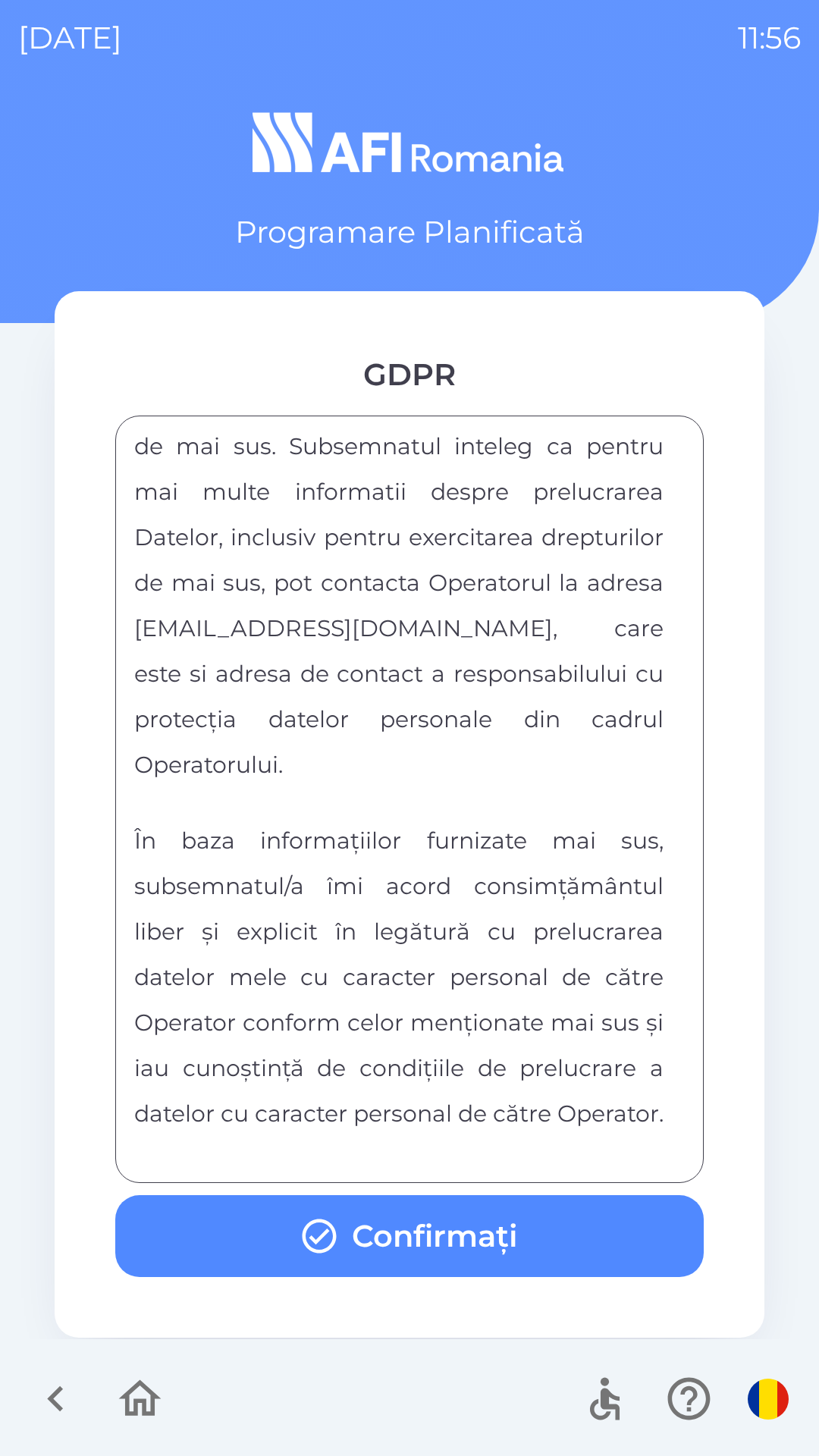
click at [427, 1154] on div "FORMULAR DE CONSIMTAMANT SI NOTA DE INFORMARE CU PRIVIRE LA PRELUCRAREA DATELOR…" at bounding box center [409, 798] width 550 height 729
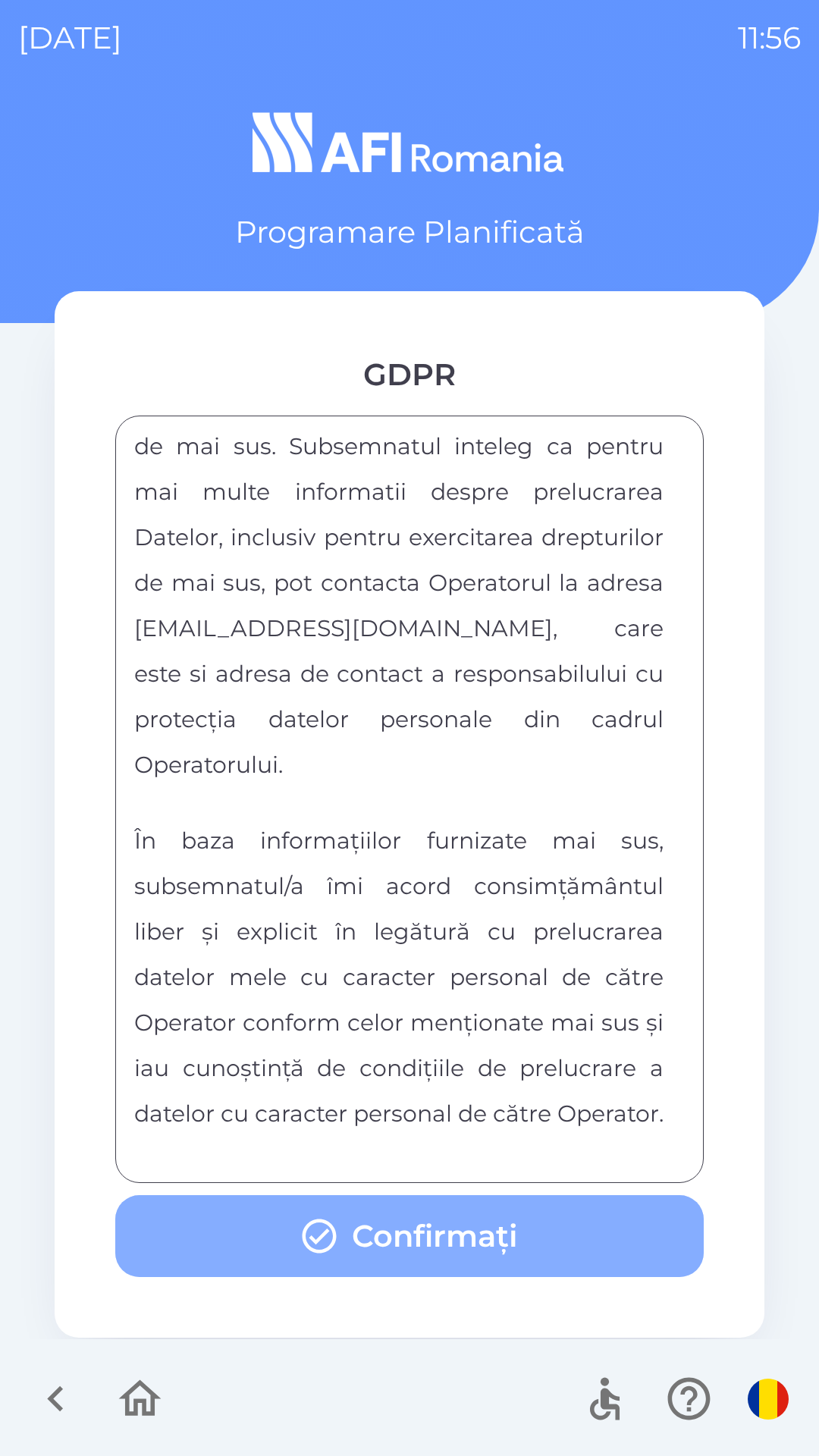
click at [370, 1239] on button "Confirmați" at bounding box center [410, 1235] width 589 height 82
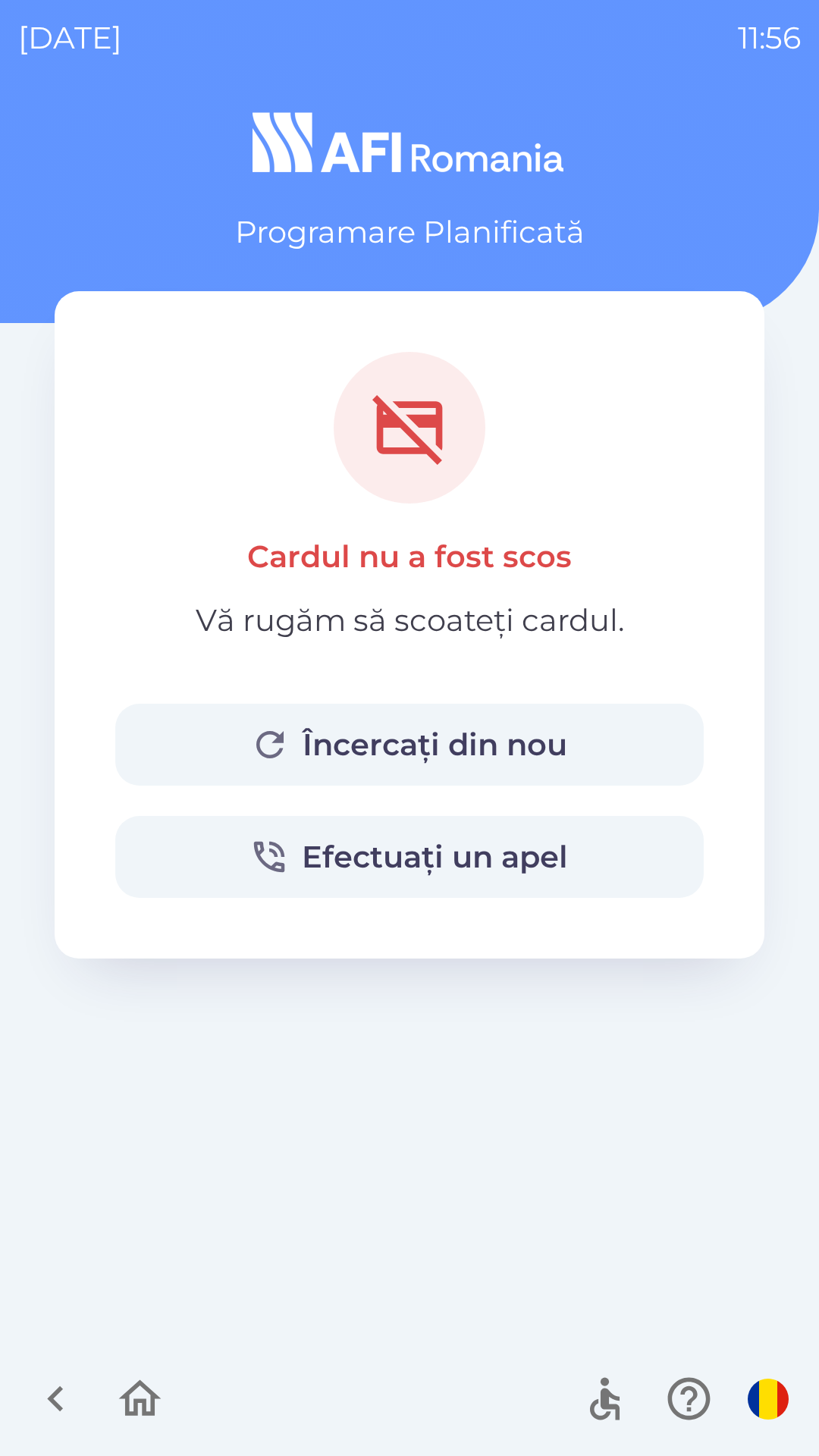
click at [363, 736] on button "Încercați din nou" at bounding box center [410, 744] width 589 height 82
click at [228, 771] on button "Încercați din nou" at bounding box center [410, 744] width 589 height 82
